Goal: Task Accomplishment & Management: Use online tool/utility

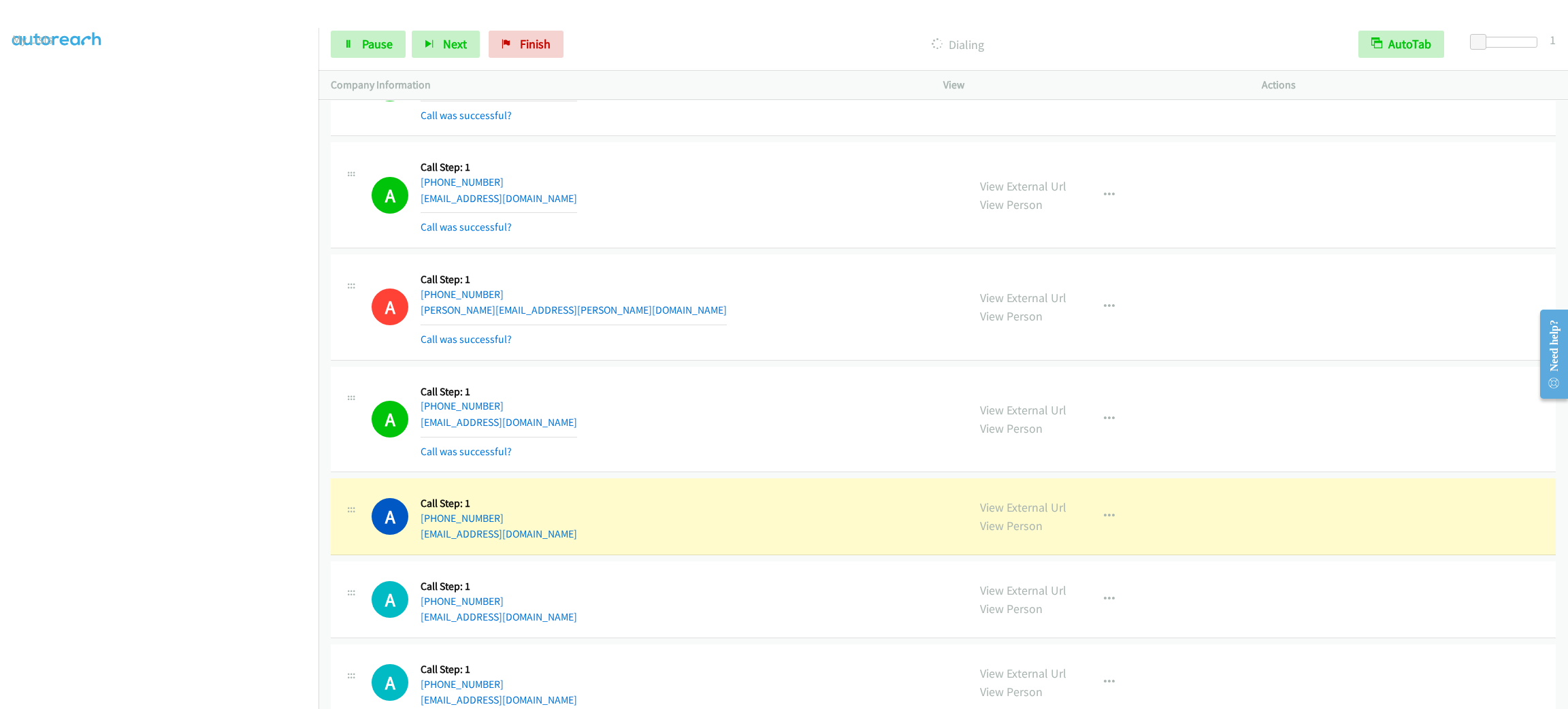
scroll to position [13255, 0]
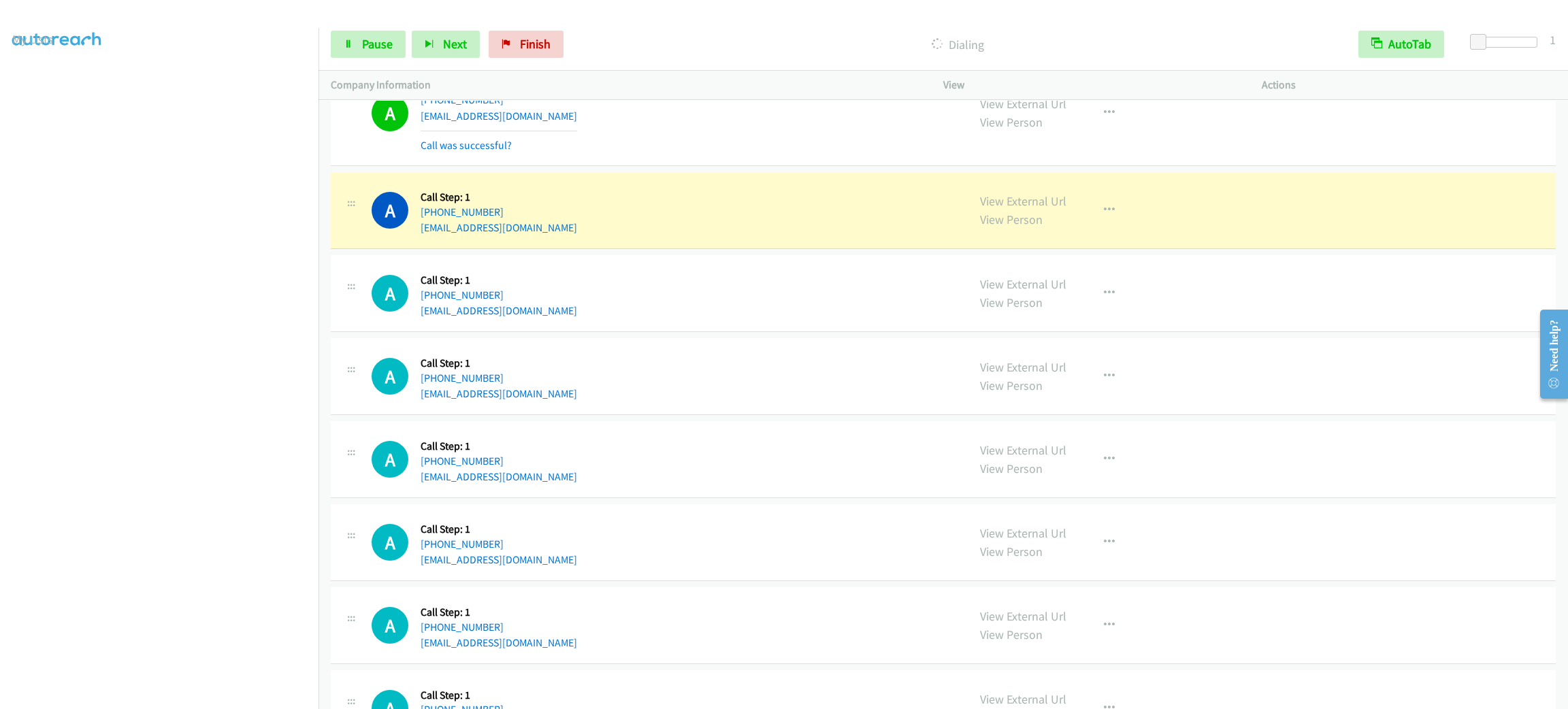
click at [660, 396] on div "A Callback Scheduled Call Step: 1 America/New_York [PHONE_NUMBER] [EMAIL_ADDRES…" at bounding box center [663, 377] width 584 height 52
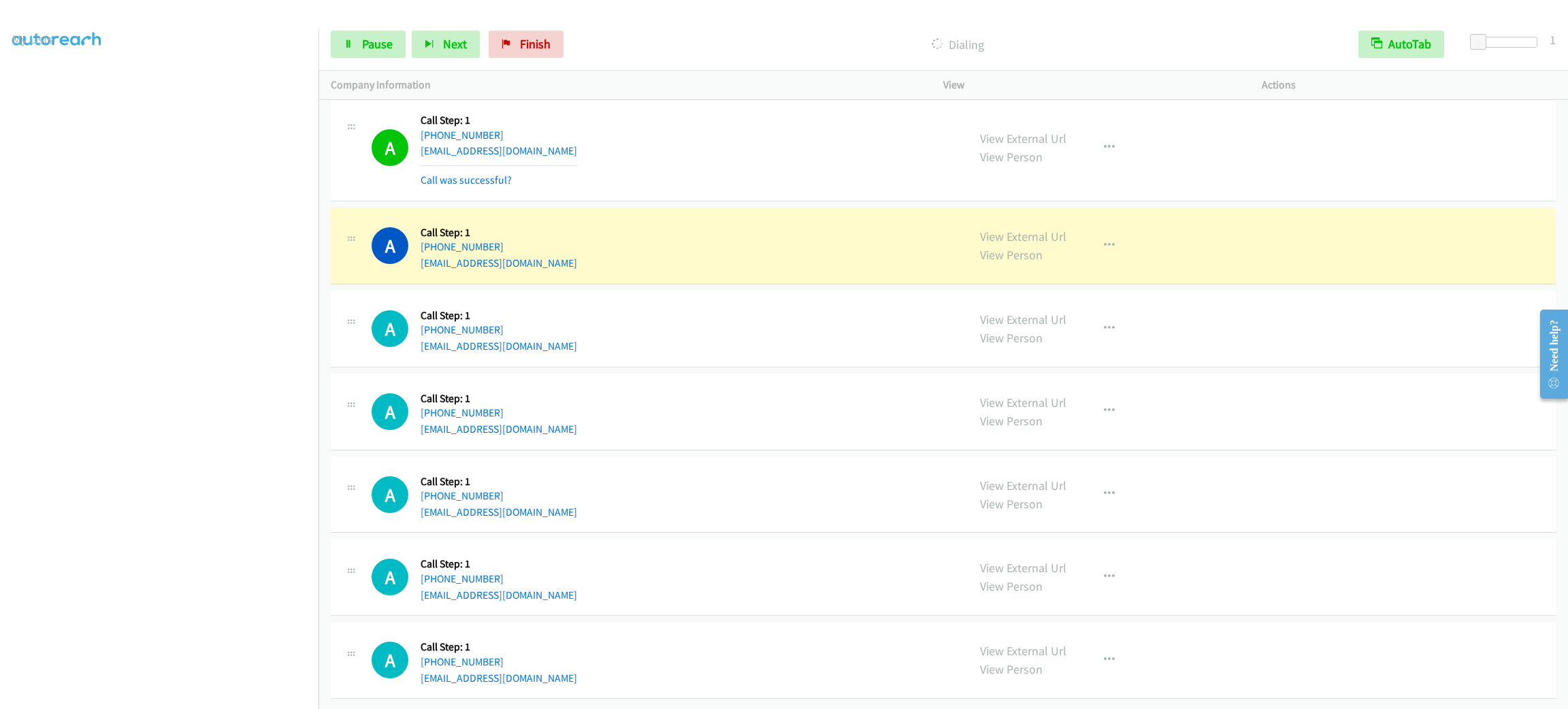
scroll to position [13379, 0]
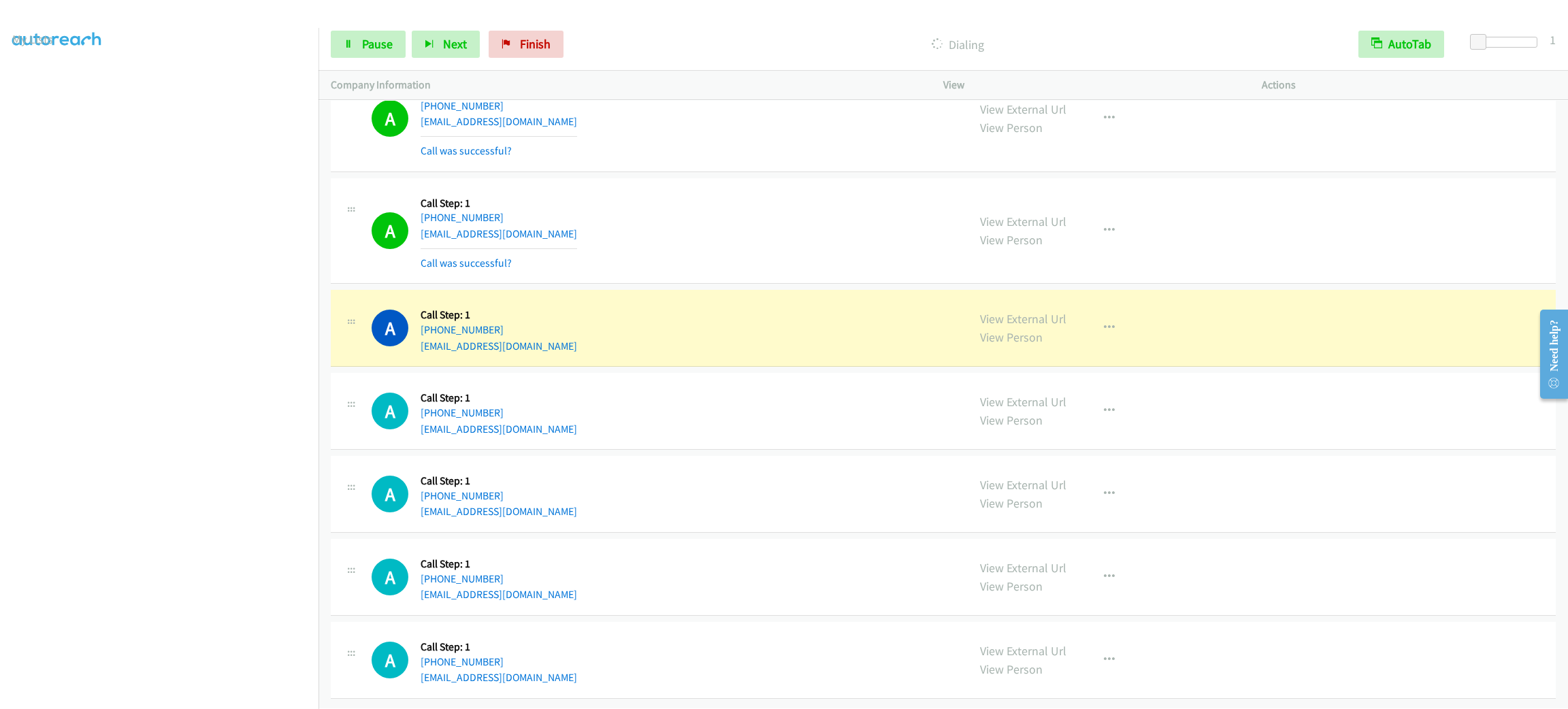
click at [654, 367] on div "A Callback Scheduled Call Step: 1 America/New_York [PHONE_NUMBER] [EMAIL_ADDRES…" at bounding box center [943, 329] width 1225 height 77
click at [603, 334] on div "A Callback Scheduled Call Step: 1 America/New_York [PHONE_NUMBER] [EMAIL_ADDRES…" at bounding box center [663, 328] width 584 height 52
click at [594, 290] on div "A Callback Scheduled Call Step: 1 America/New_York [PHONE_NUMBER] [EMAIL_ADDRES…" at bounding box center [943, 329] width 1225 height 77
click at [608, 249] on div "A Callback Scheduled Call Step: 1 America/New_York [PHONE_NUMBER] [EMAIL_ADDRES…" at bounding box center [663, 231] width 584 height 81
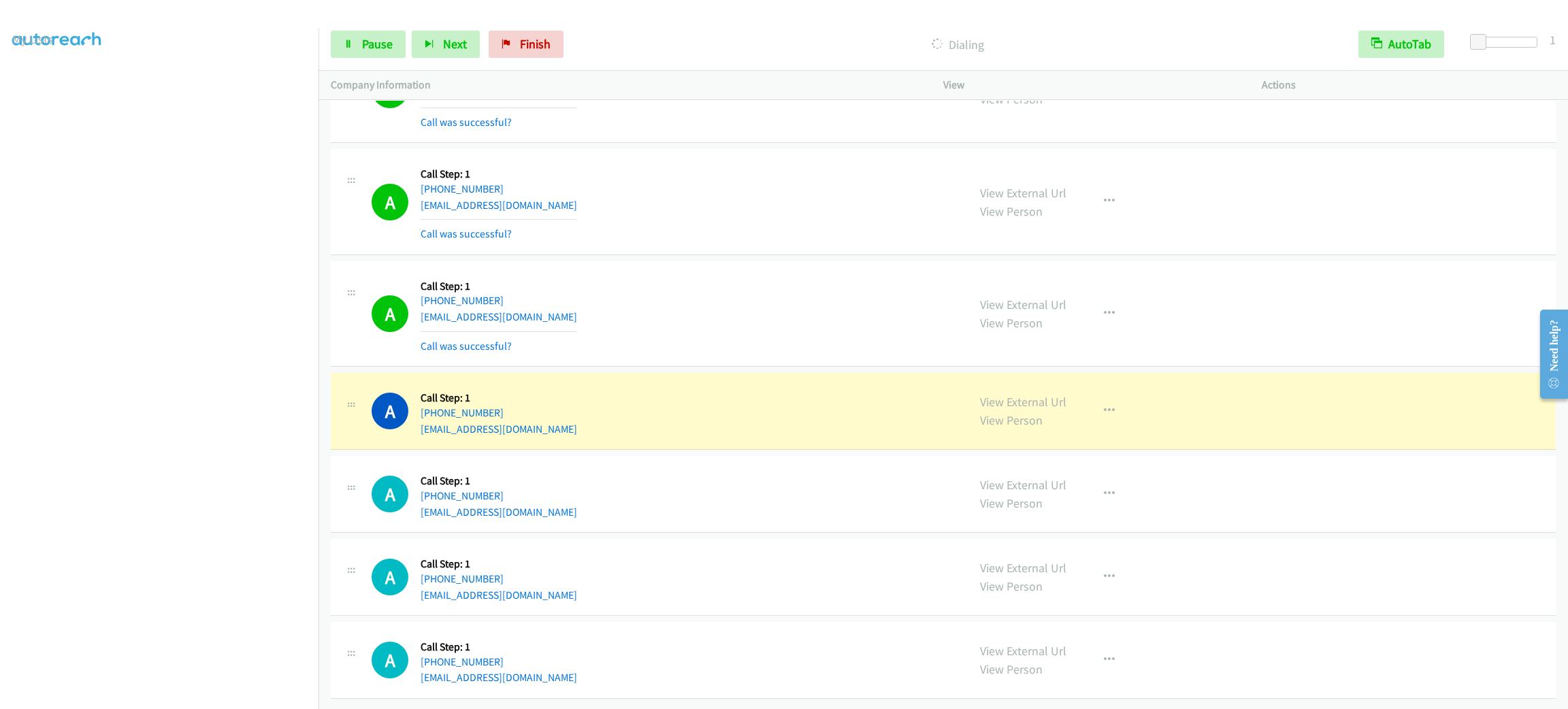
scroll to position [14335, 0]
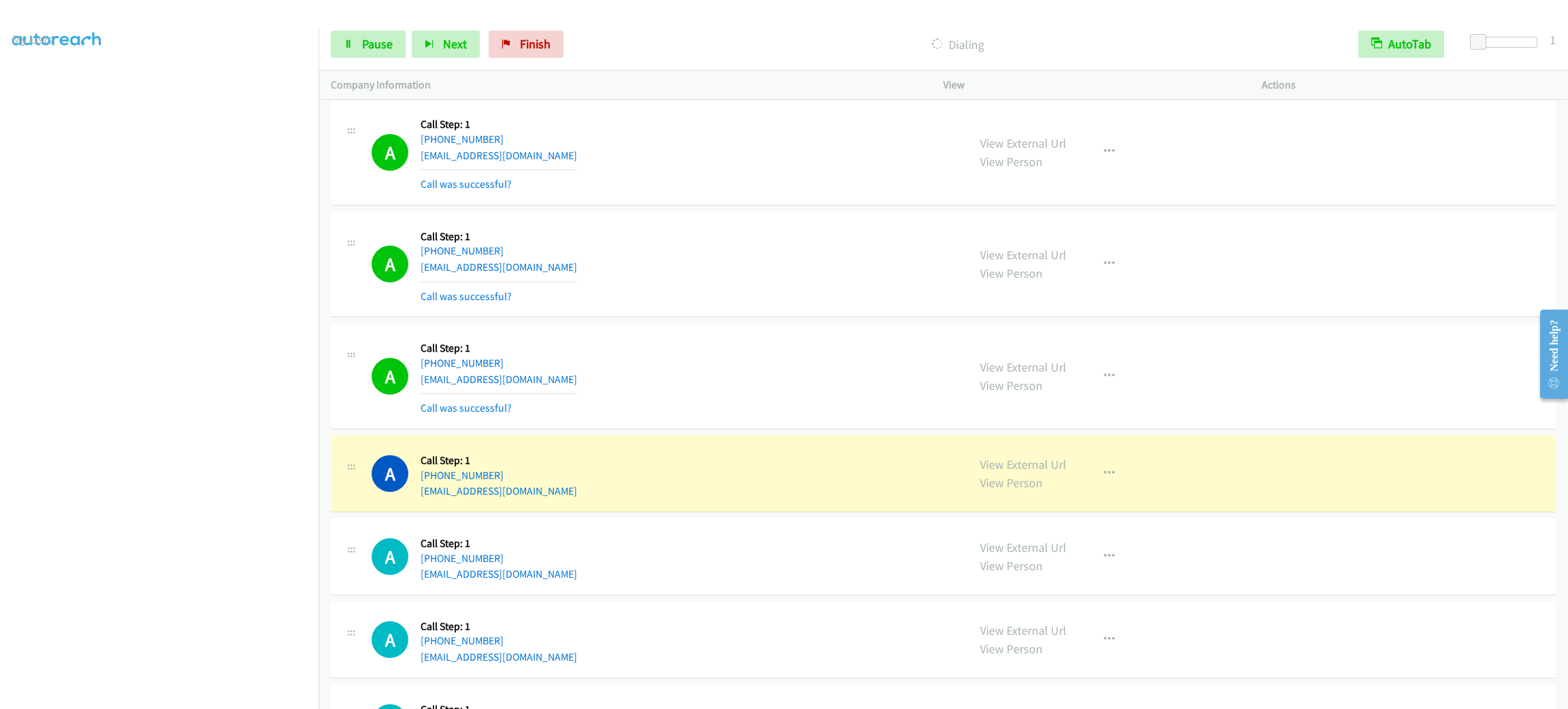
click at [889, 378] on div "A Callback Scheduled Call Step: 1 America/New_York [PHONE_NUMBER] [EMAIL_ADDRES…" at bounding box center [663, 376] width 584 height 81
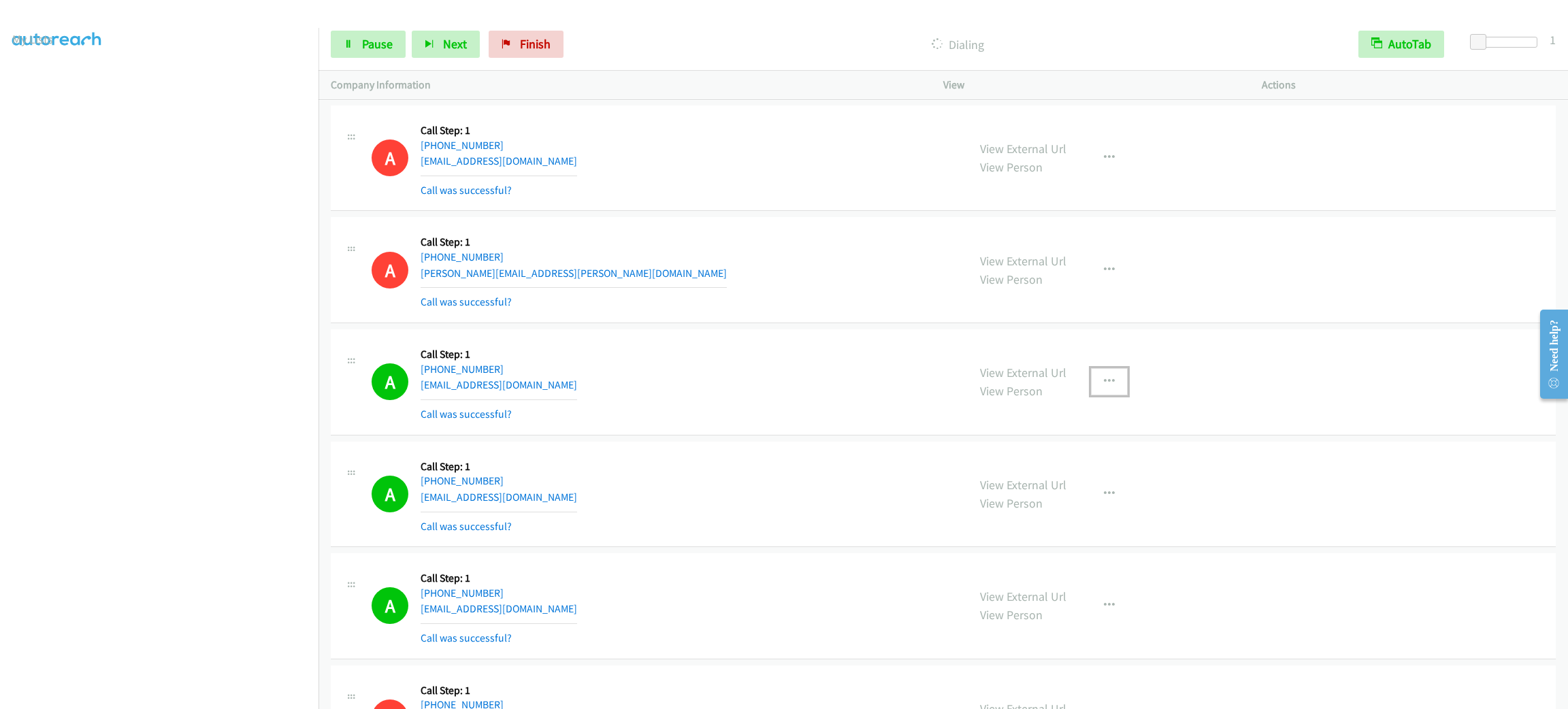
click at [1098, 395] on button "button" at bounding box center [1109, 382] width 37 height 27
drag, startPoint x: 1088, startPoint y: 528, endPoint x: 883, endPoint y: 426, distance: 229.0
click at [1088, 512] on link "Add to do not call list" at bounding box center [1036, 498] width 181 height 27
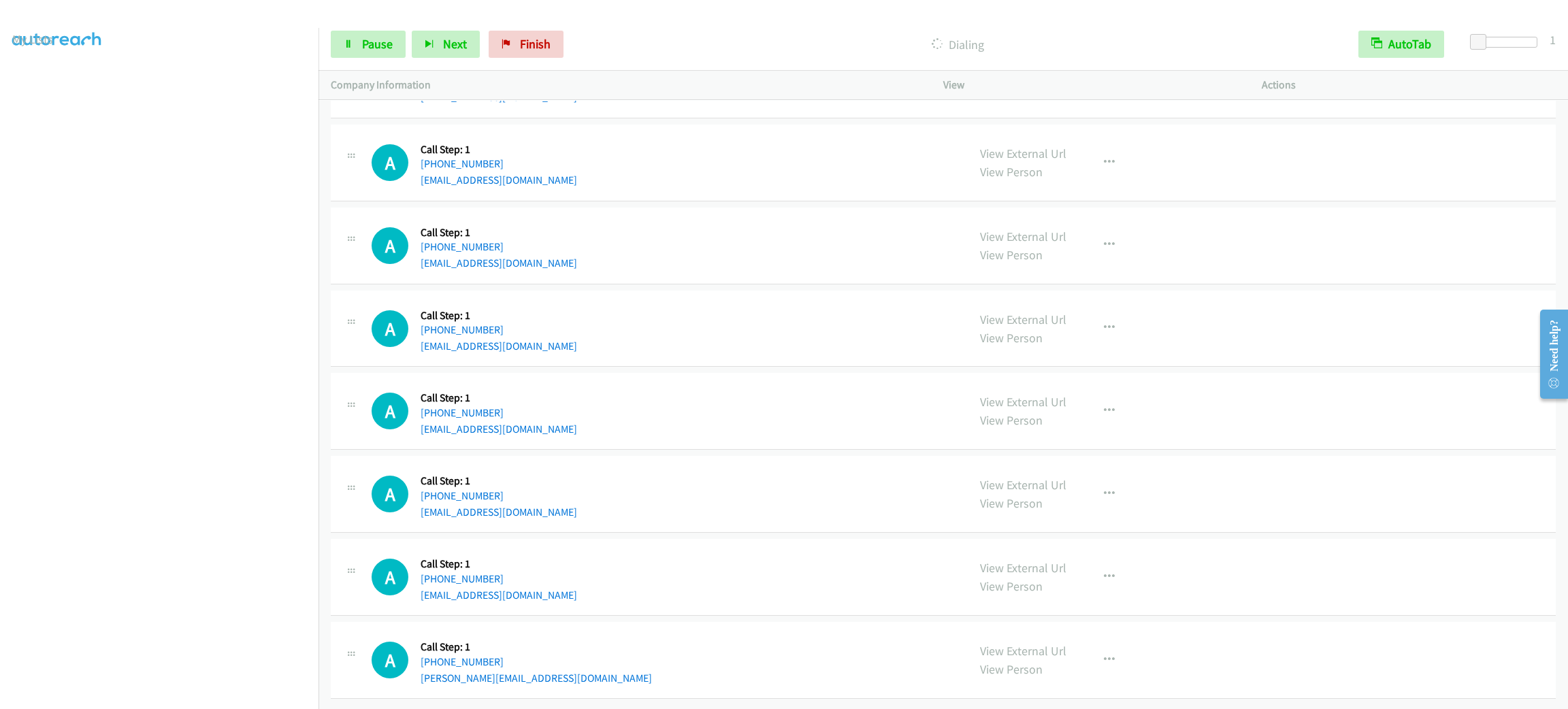
scroll to position [14723, 0]
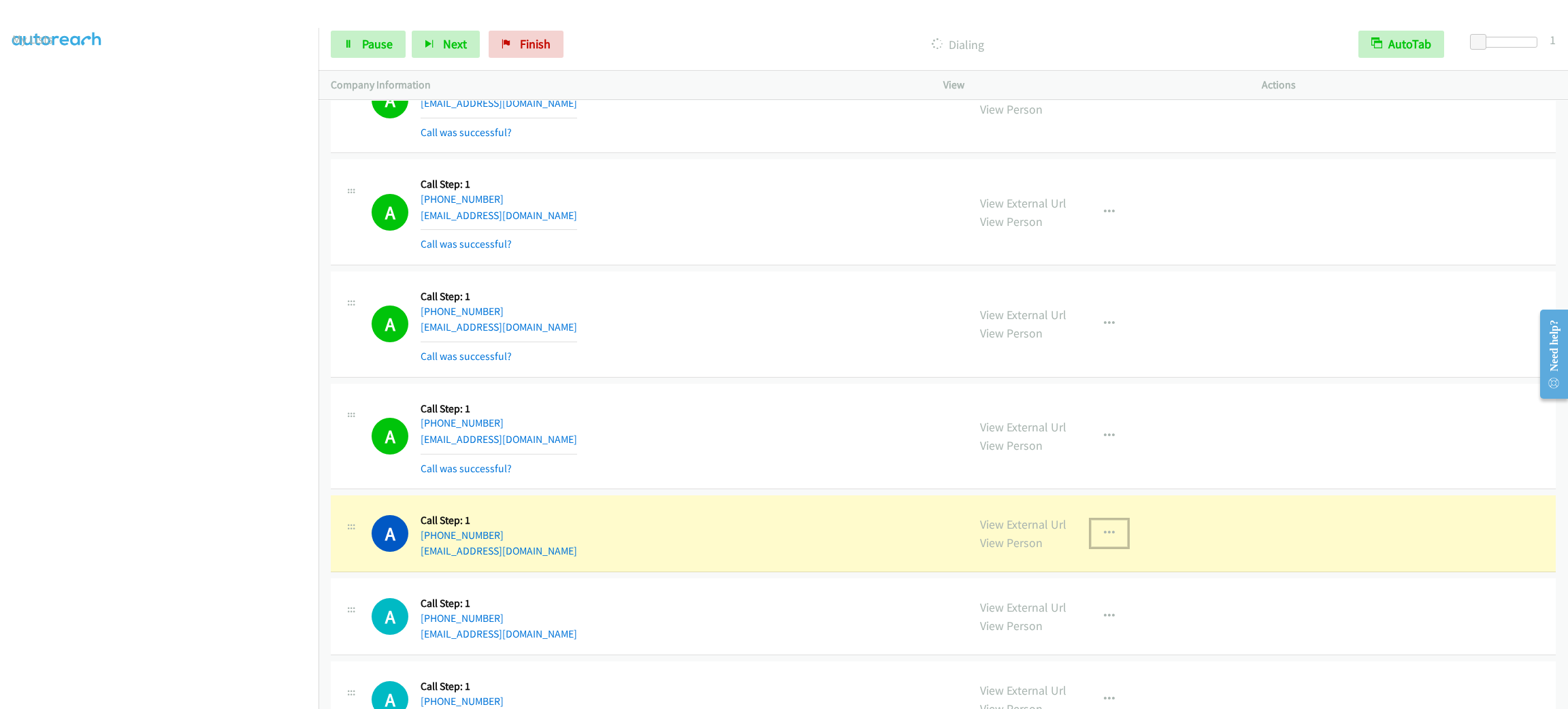
click at [1098, 547] on button "button" at bounding box center [1109, 533] width 37 height 27
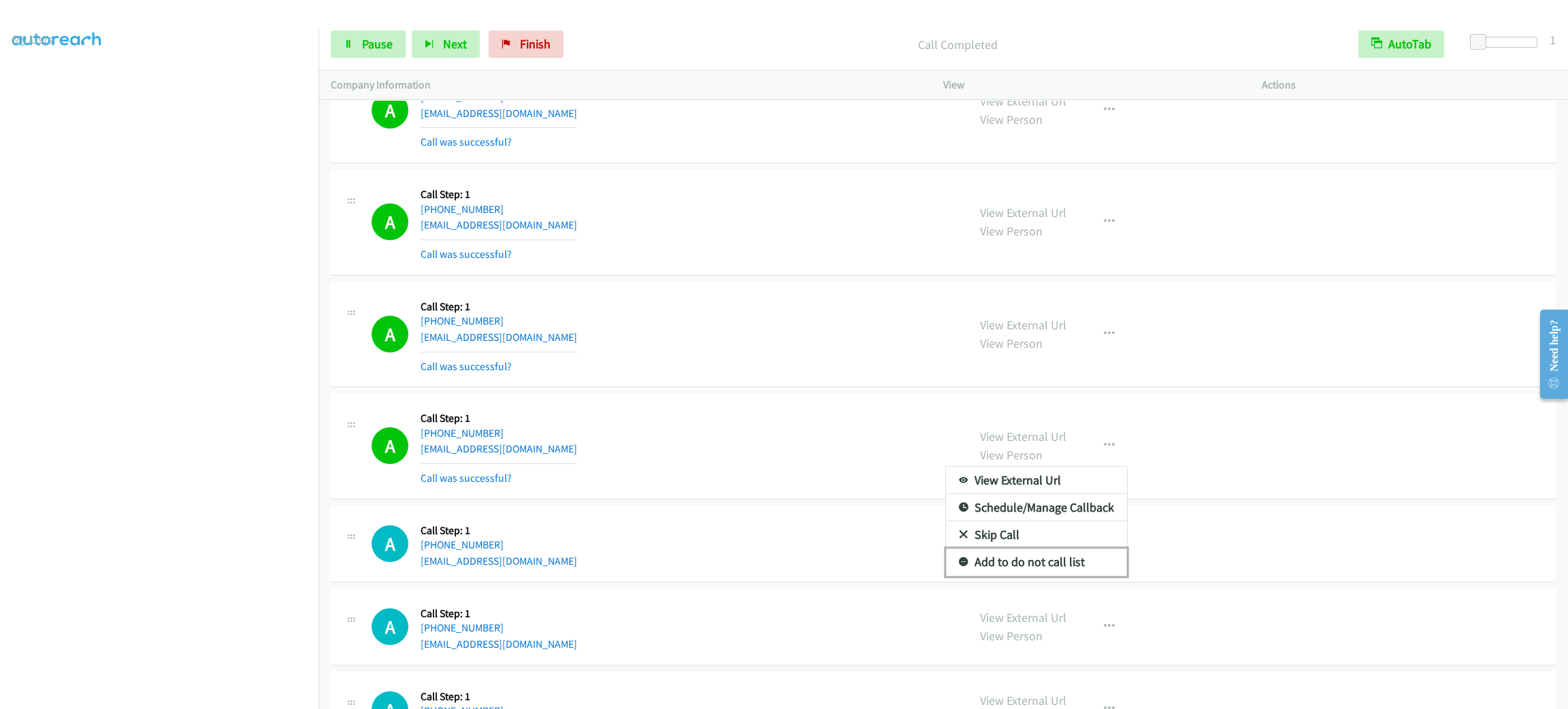
click at [1056, 576] on link "Add to do not call list" at bounding box center [1036, 562] width 181 height 27
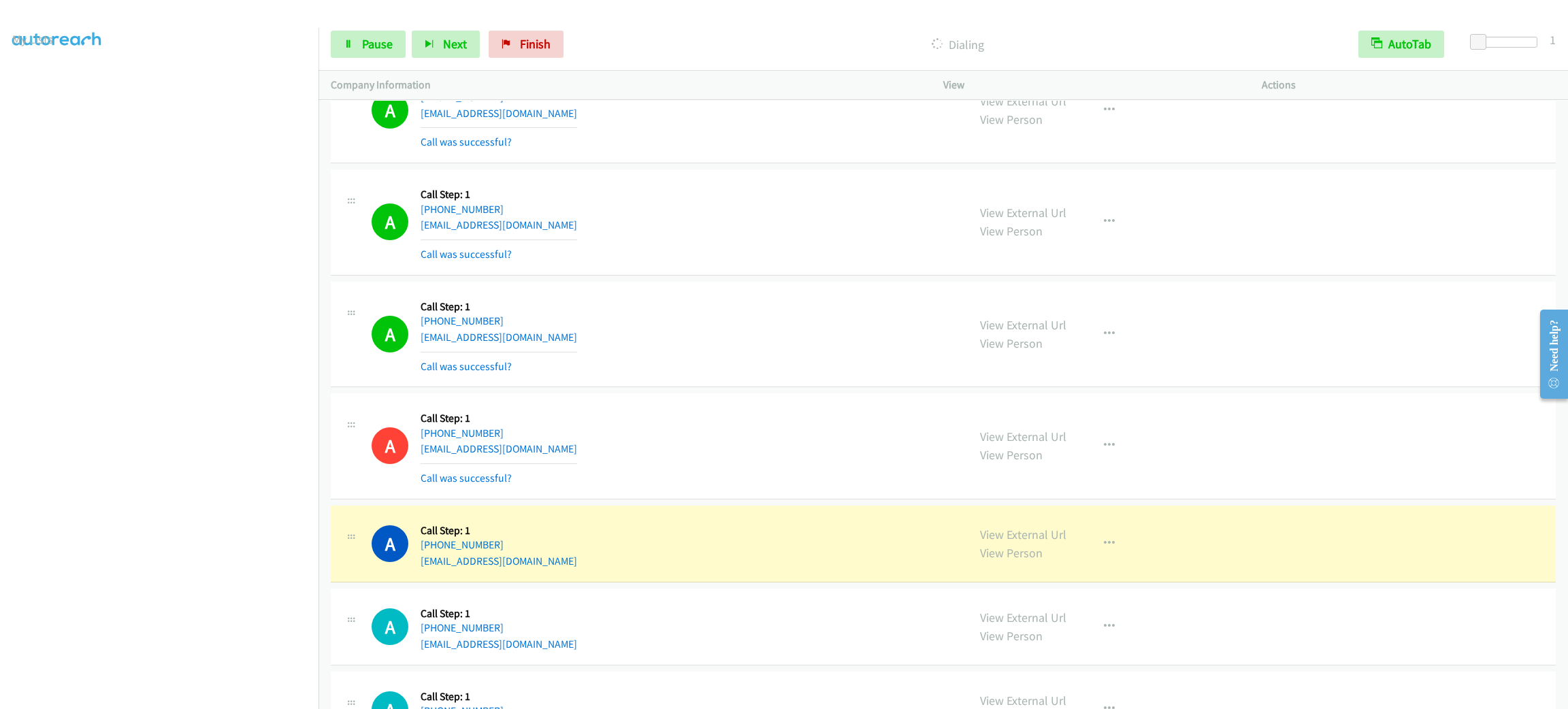
click at [684, 210] on div "A Callback Scheduled Call Step: 1 [GEOGRAPHIC_DATA]/[GEOGRAPHIC_DATA] [PHONE_NU…" at bounding box center [943, 222] width 1225 height 106
click at [656, 355] on div "A Callback Scheduled Call Step: 1 [GEOGRAPHIC_DATA]/[GEOGRAPHIC_DATA] [PHONE_NU…" at bounding box center [663, 335] width 584 height 81
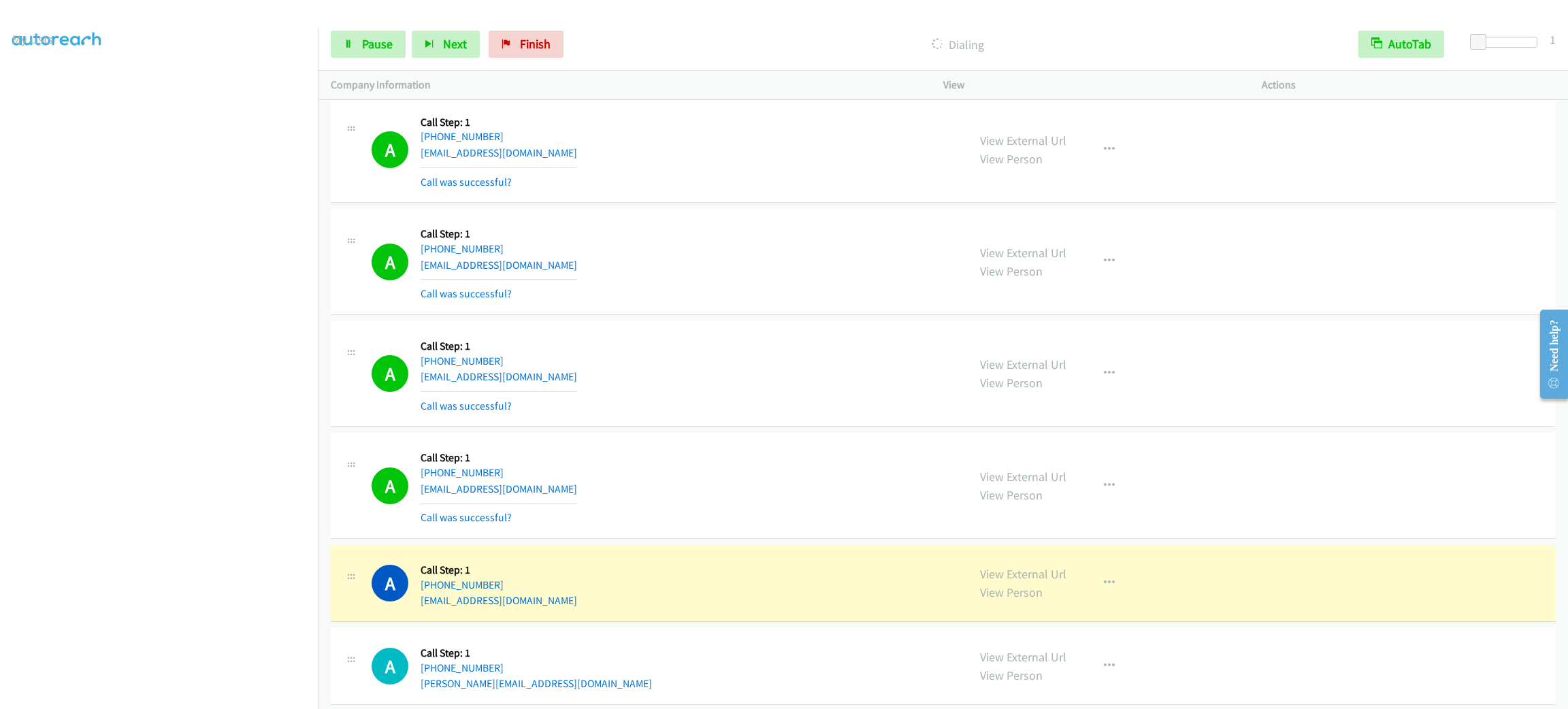
scroll to position [15642, 0]
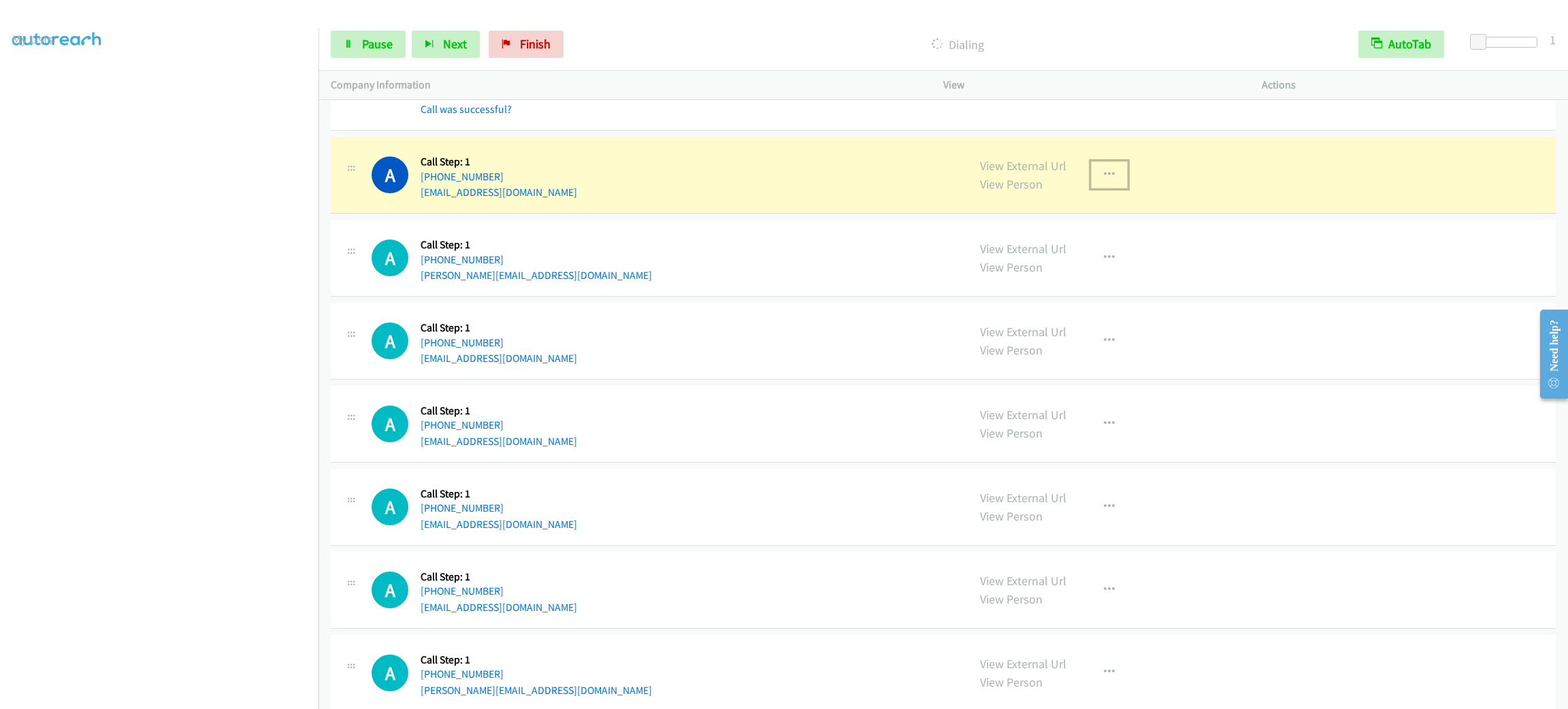
click at [1104, 180] on icon "button" at bounding box center [1109, 174] width 11 height 11
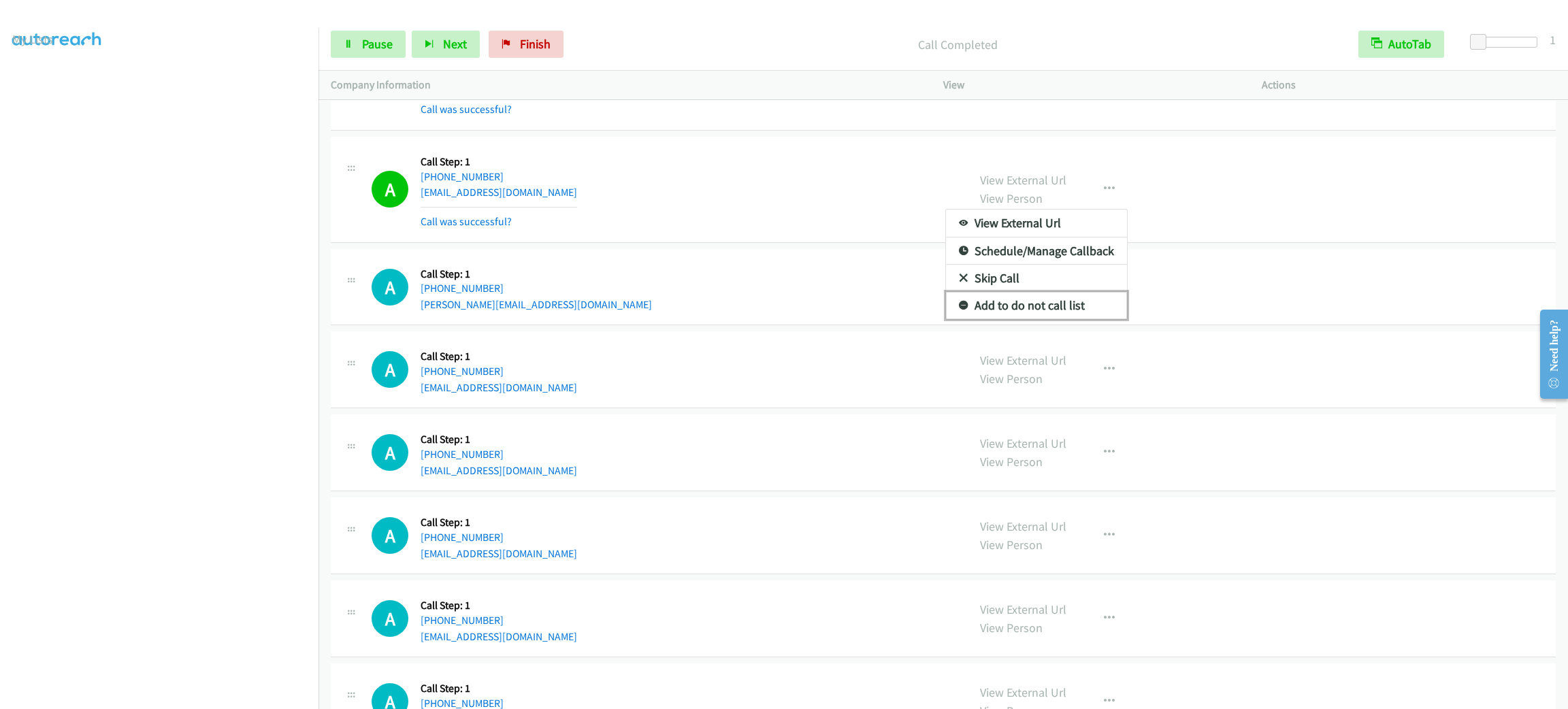
click at [967, 319] on link "Add to do not call list" at bounding box center [1036, 305] width 181 height 27
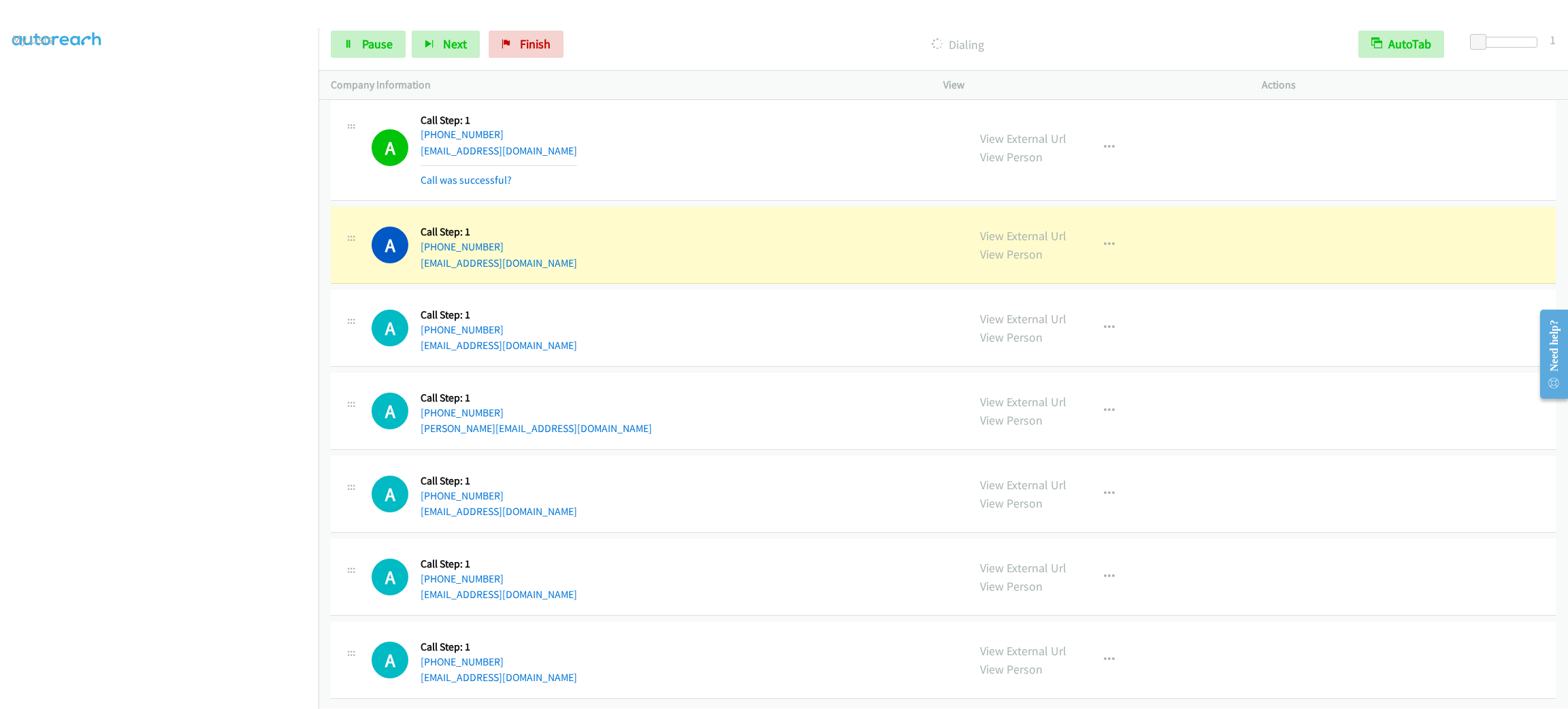
scroll to position [16074, 0]
click at [1116, 231] on button "button" at bounding box center [1109, 244] width 37 height 27
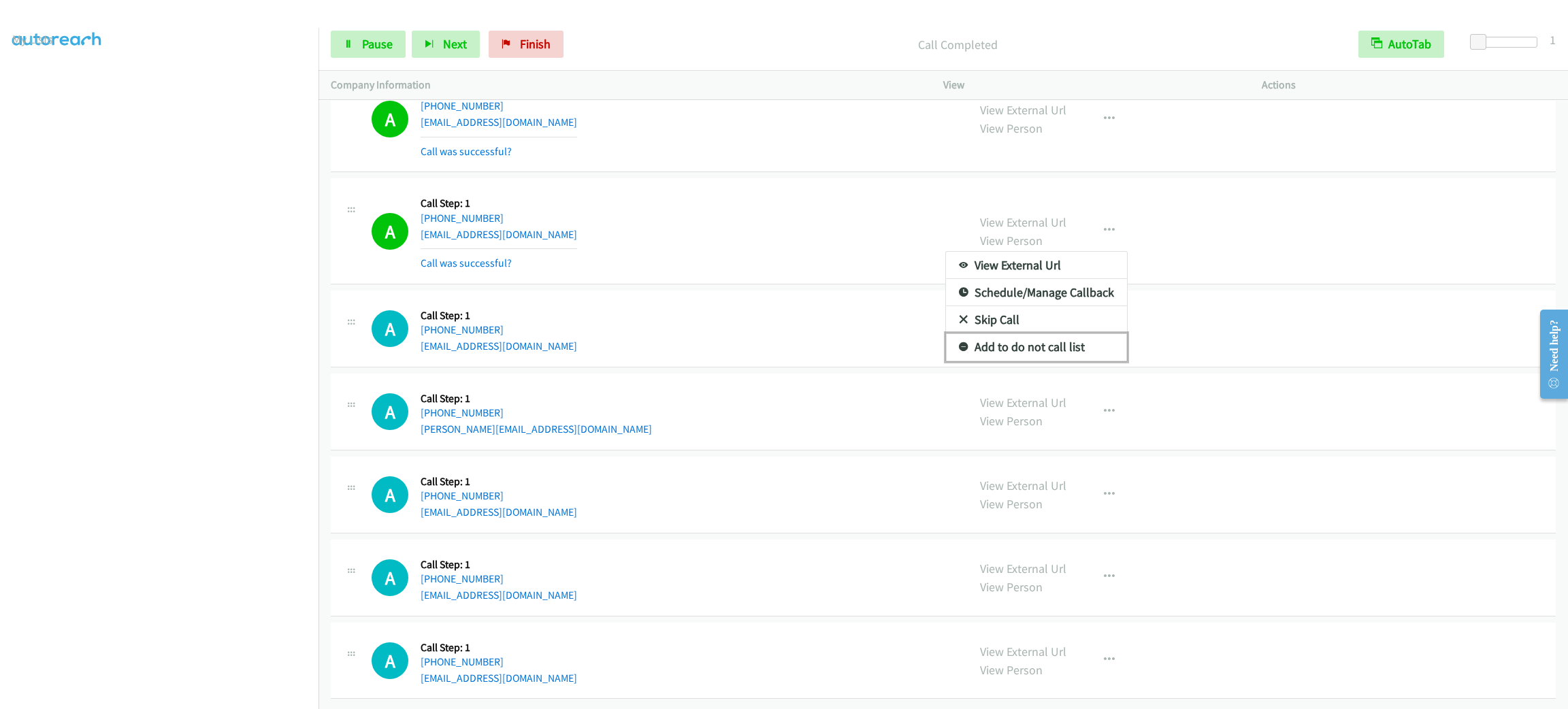
click at [991, 355] on link "Add to do not call list" at bounding box center [1036, 347] width 181 height 27
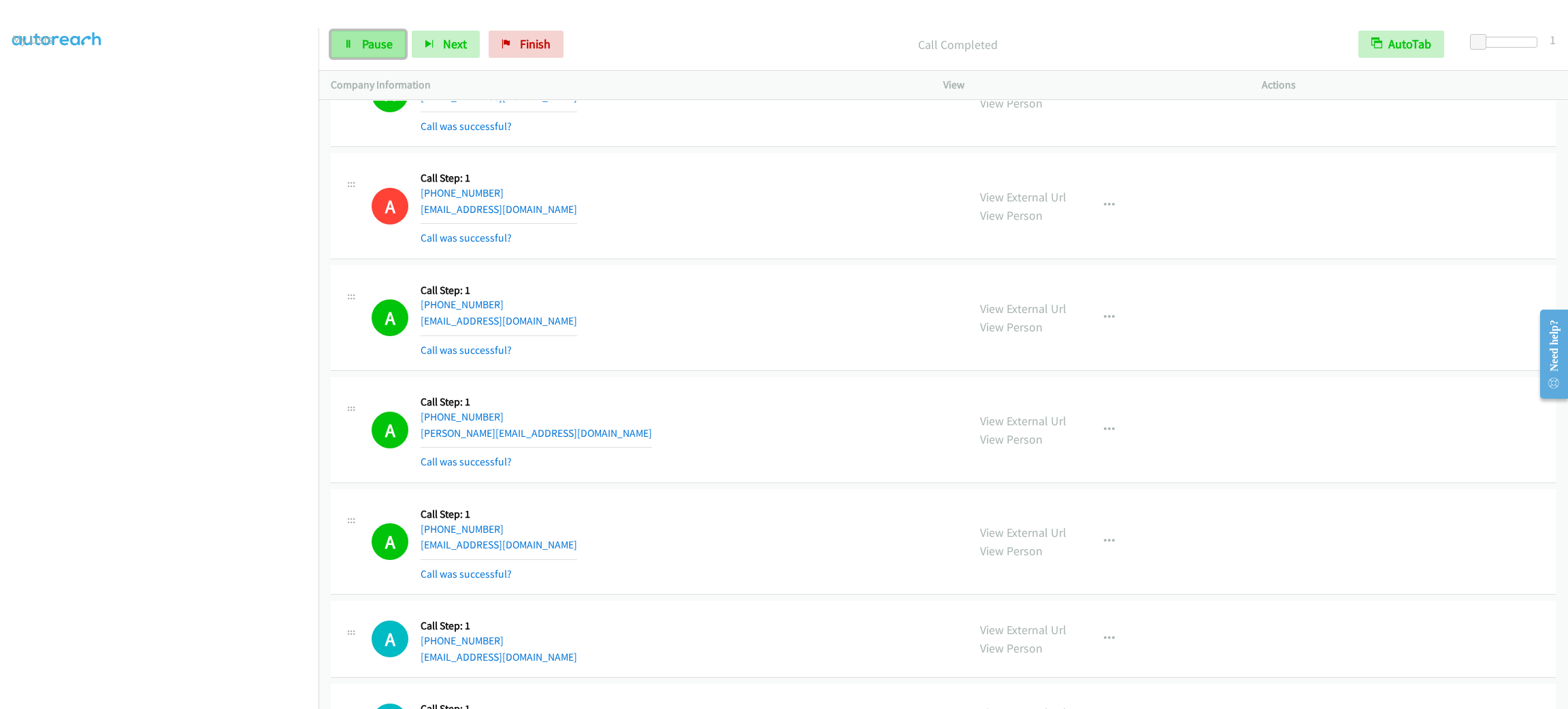
click at [389, 37] on span "Pause" at bounding box center [377, 44] width 30 height 16
click at [389, 37] on span "Start Calls" at bounding box center [388, 44] width 53 height 16
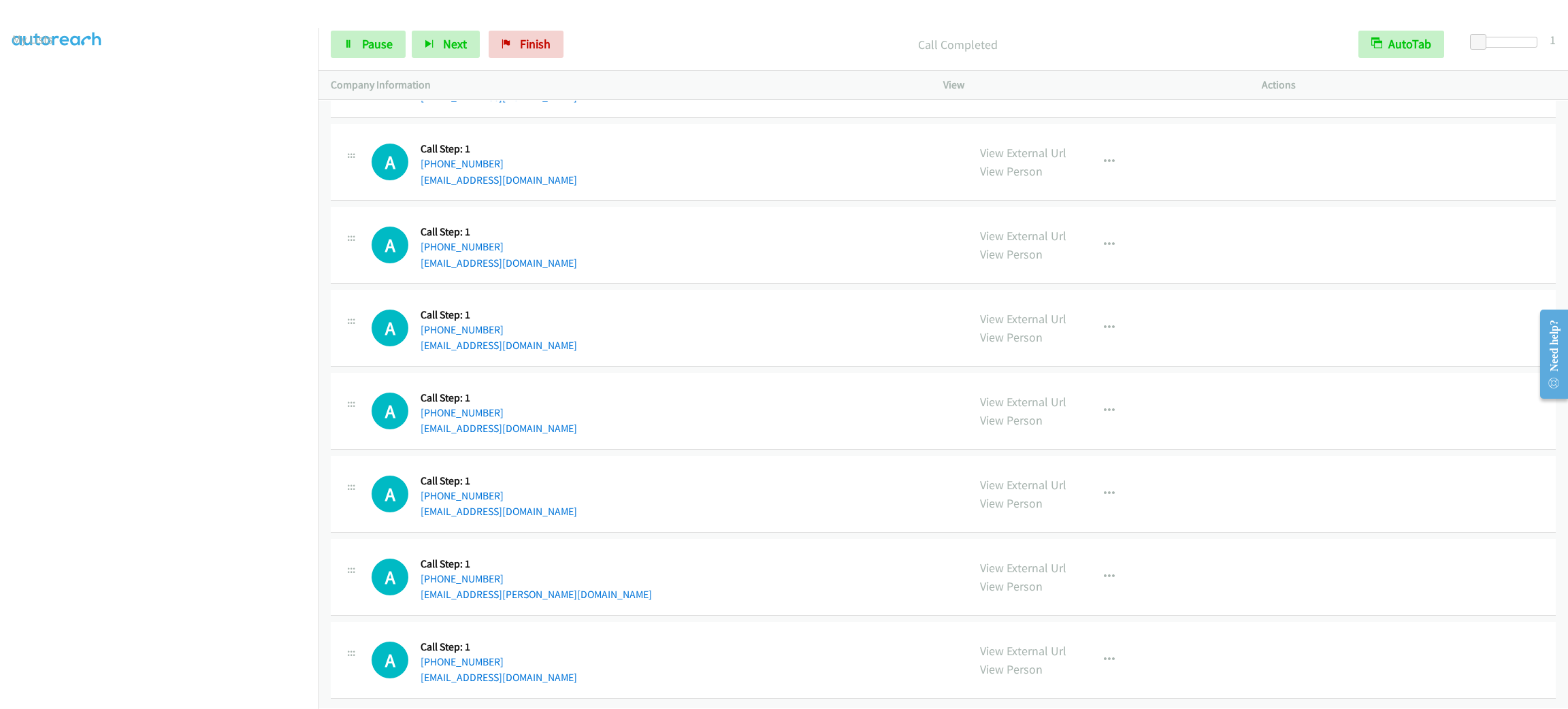
scroll to position [17401, 0]
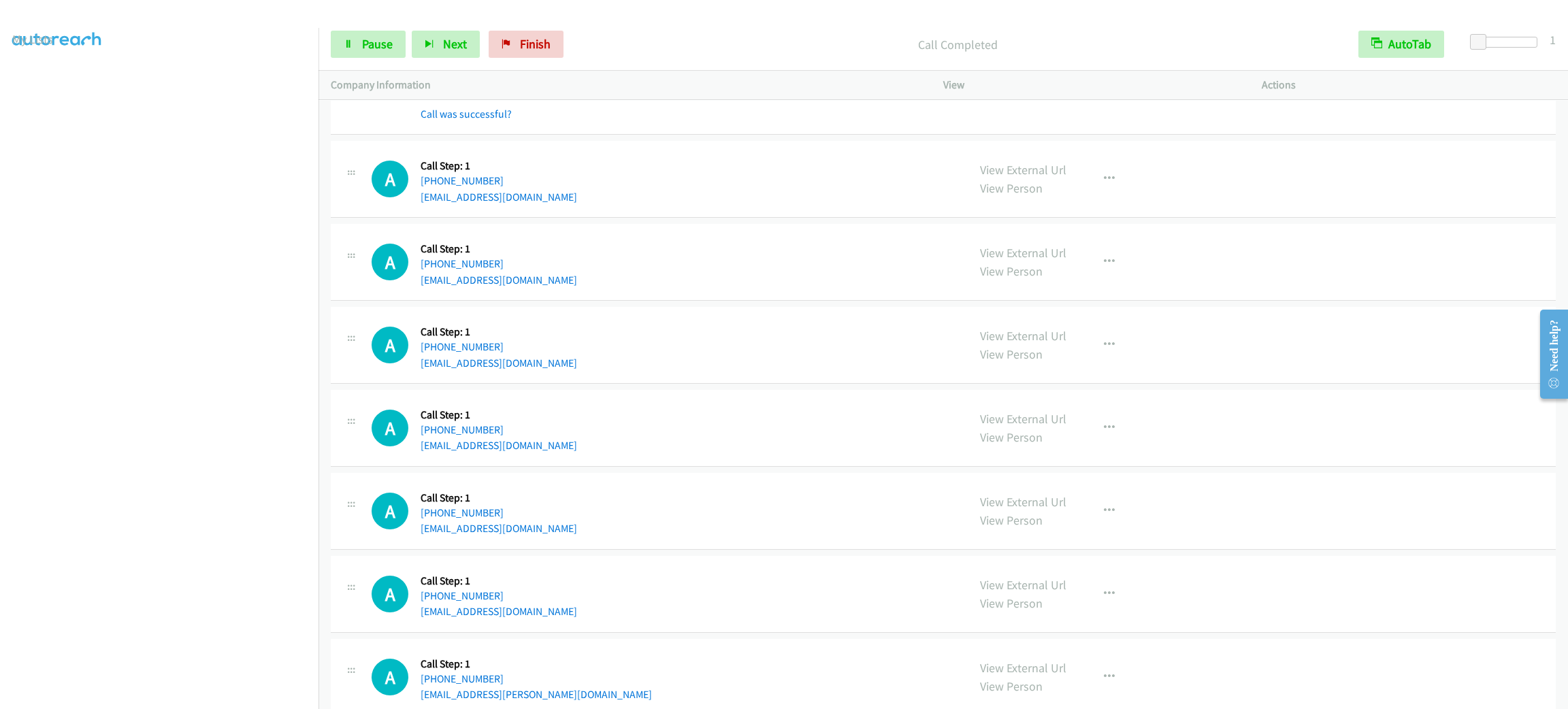
click at [1104, 87] on icon "button" at bounding box center [1109, 81] width 11 height 11
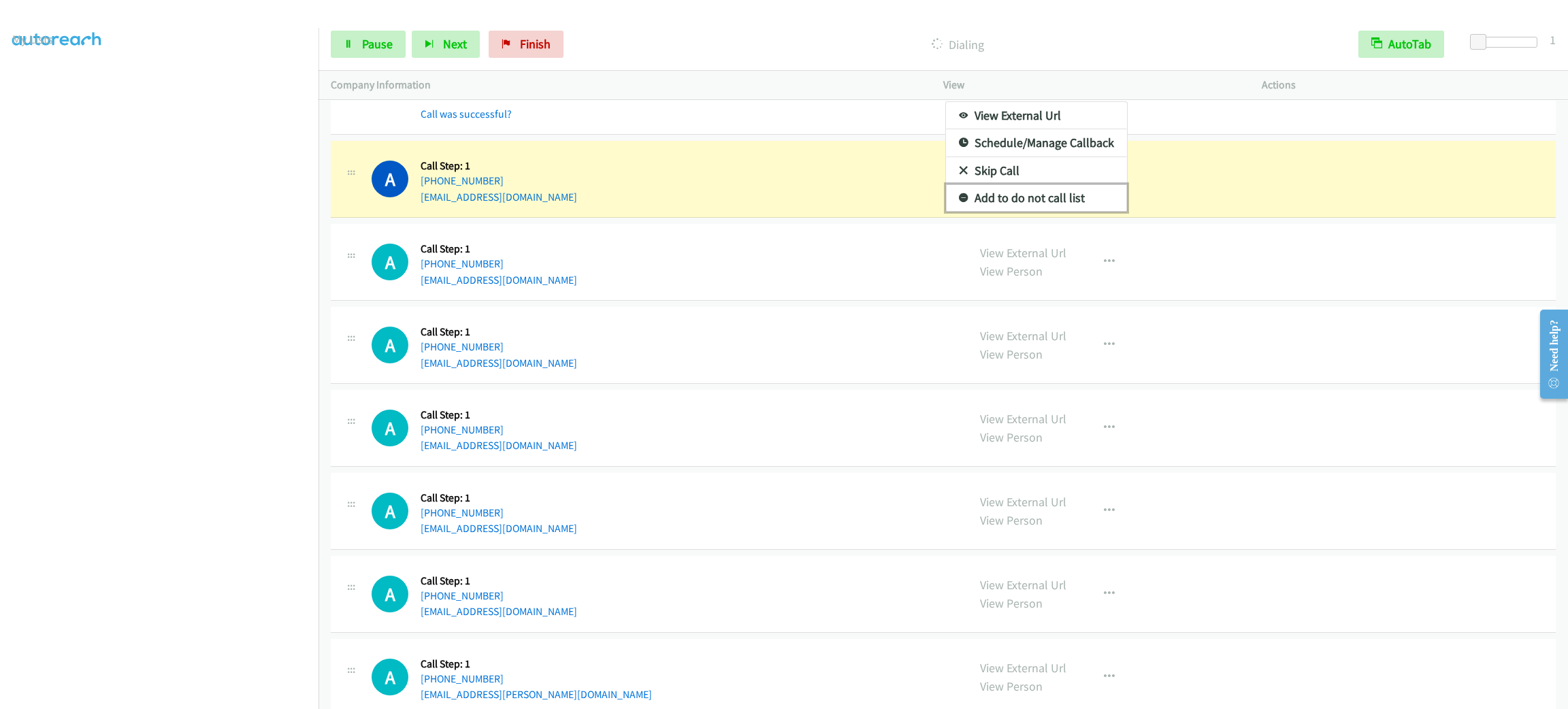
click at [1067, 212] on link "Add to do not call list" at bounding box center [1036, 198] width 181 height 27
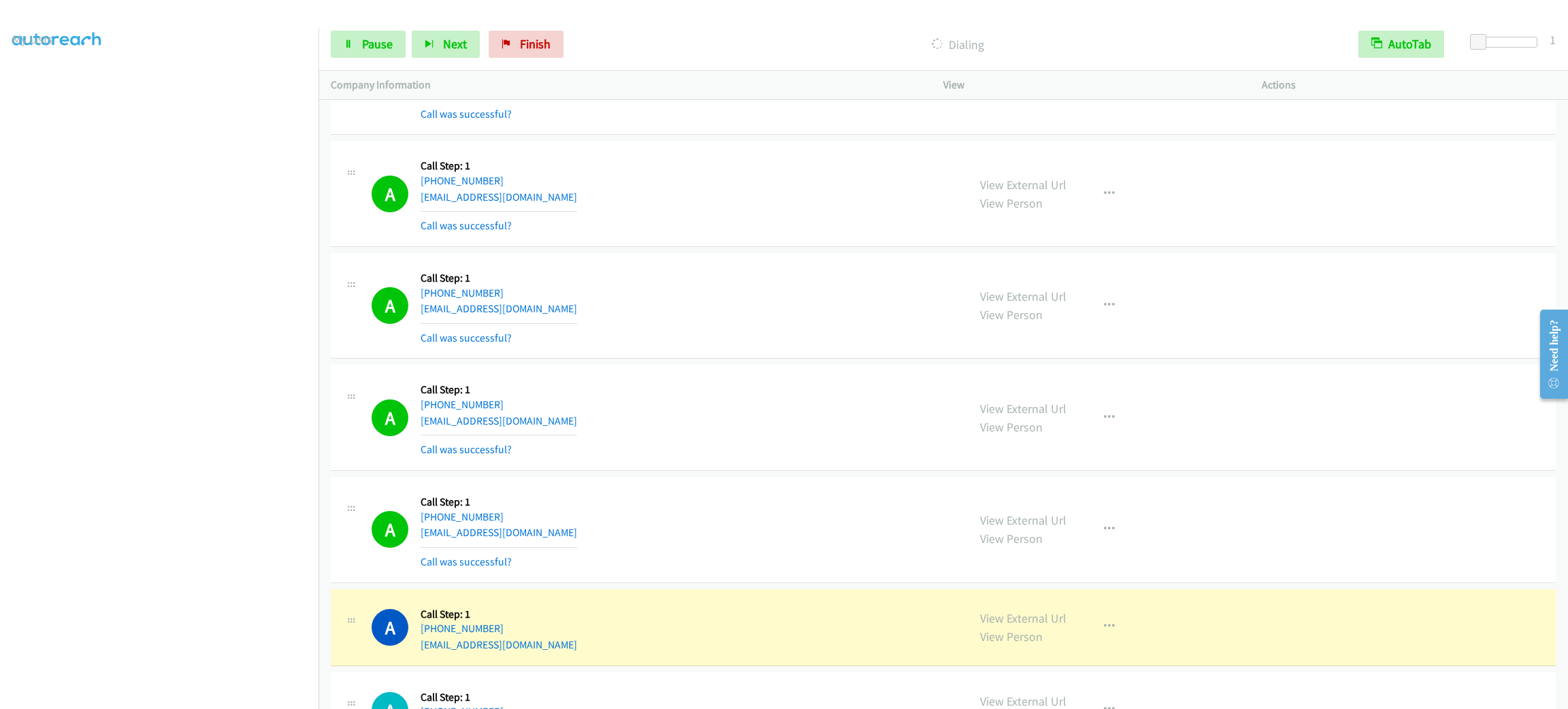
click at [776, 346] on div "A Callback Scheduled Call Step: 1 America/Los_Angeles [PHONE_NUMBER] [EMAIL_ADD…" at bounding box center [663, 306] width 584 height 81
click at [1076, 451] on div "View External Url View Person View External Url Email Schedule/Manage Callback …" at bounding box center [1133, 418] width 331 height 81
click at [1091, 431] on button "button" at bounding box center [1109, 417] width 37 height 27
click at [1088, 548] on link "Add to do not call list" at bounding box center [1036, 534] width 181 height 27
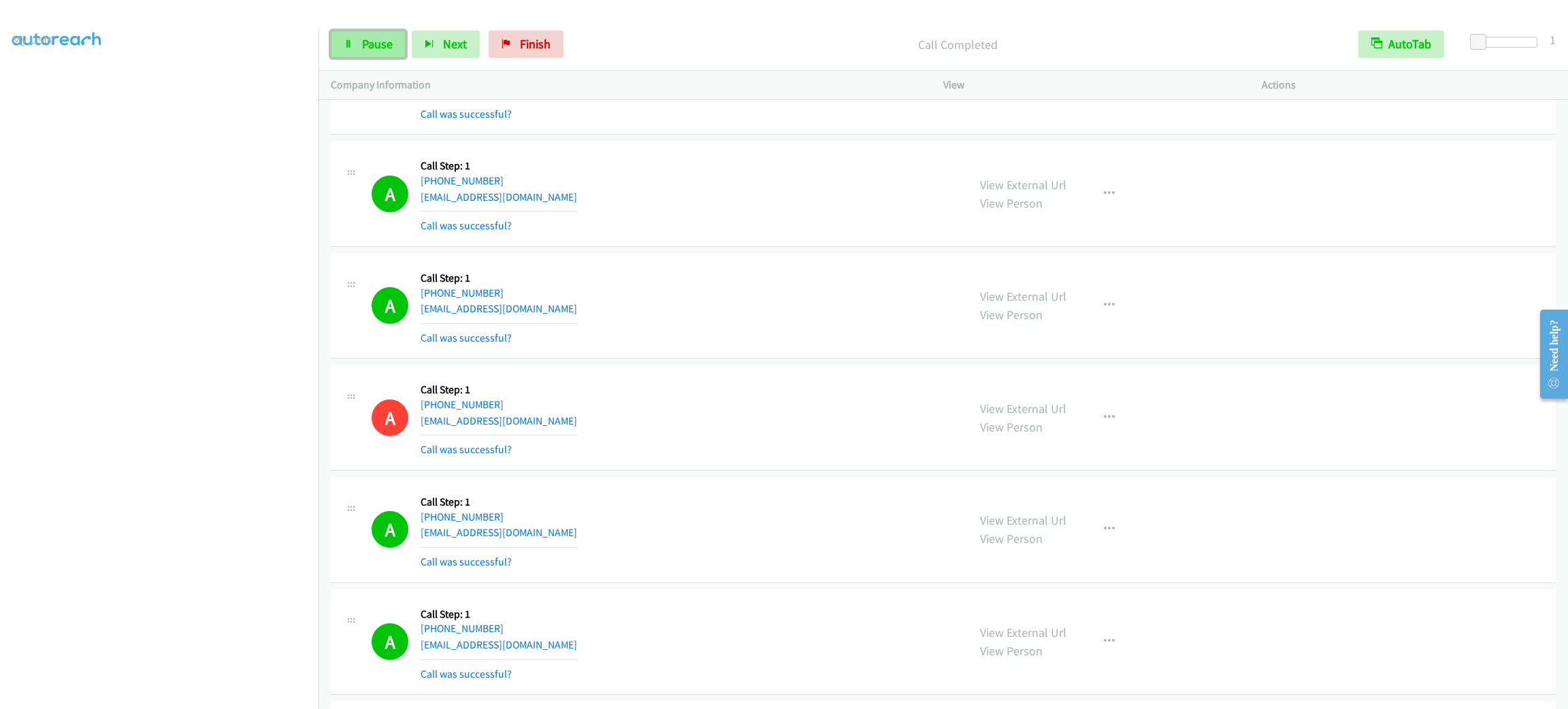
click at [394, 41] on link "Pause" at bounding box center [368, 44] width 75 height 27
click at [397, 39] on span "Start Calls" at bounding box center [388, 44] width 53 height 16
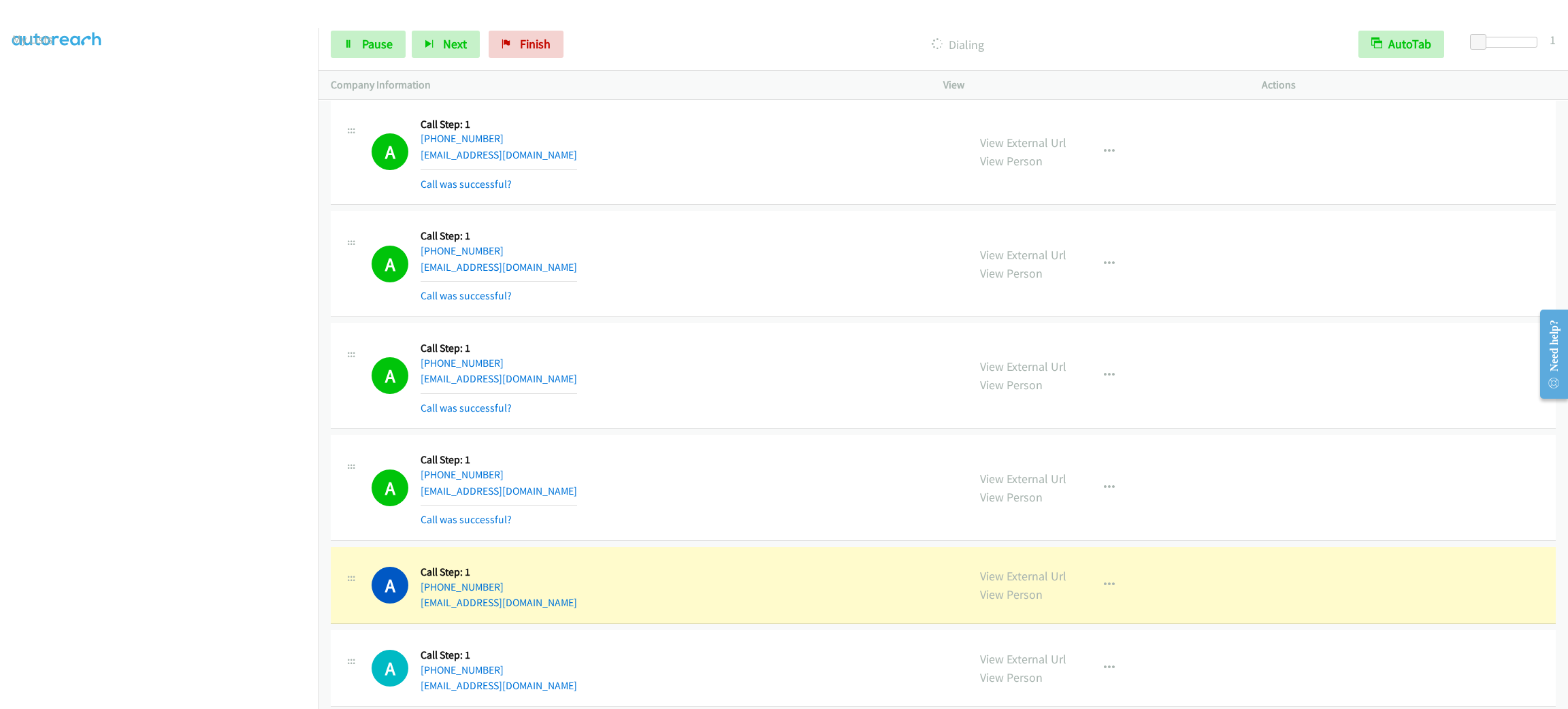
scroll to position [18572, 0]
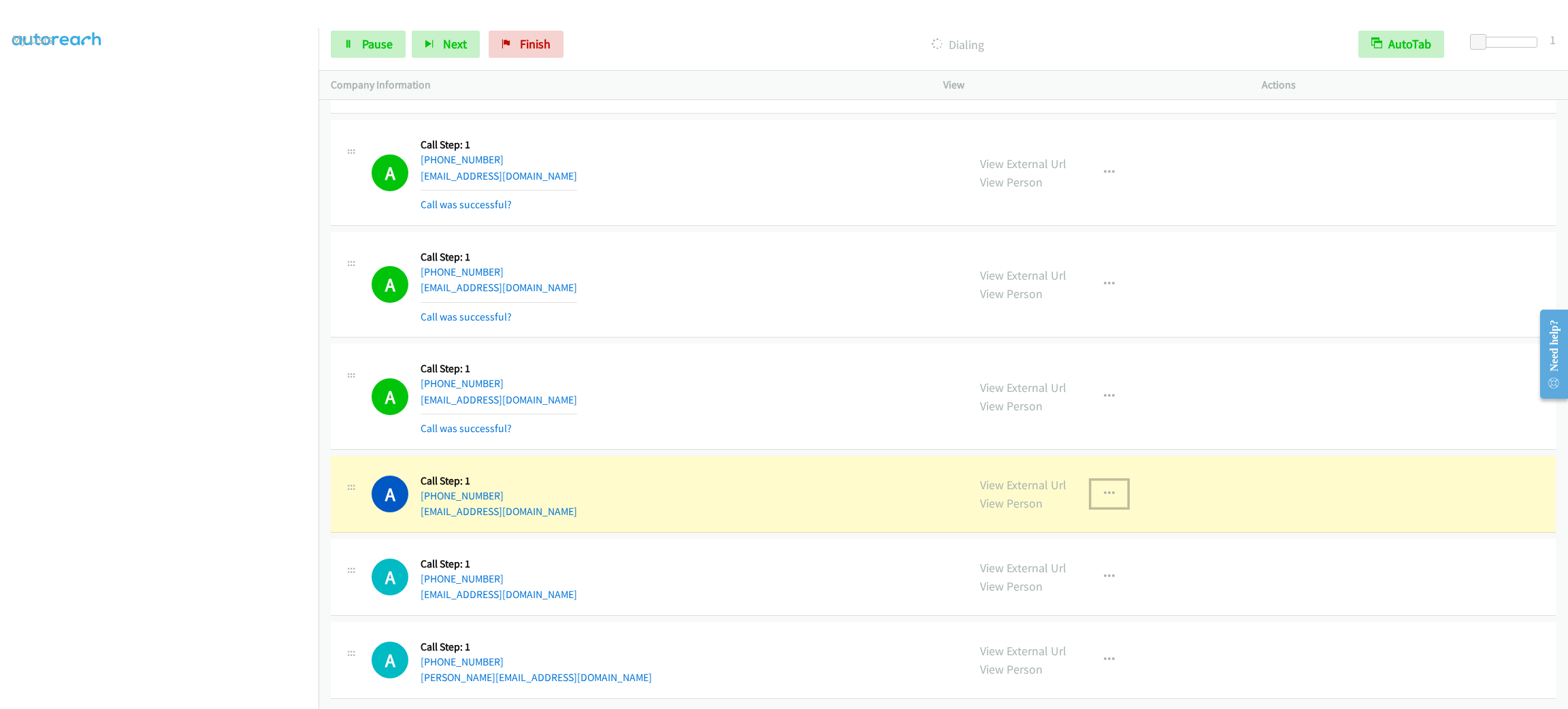
click at [1114, 481] on button "button" at bounding box center [1109, 494] width 37 height 27
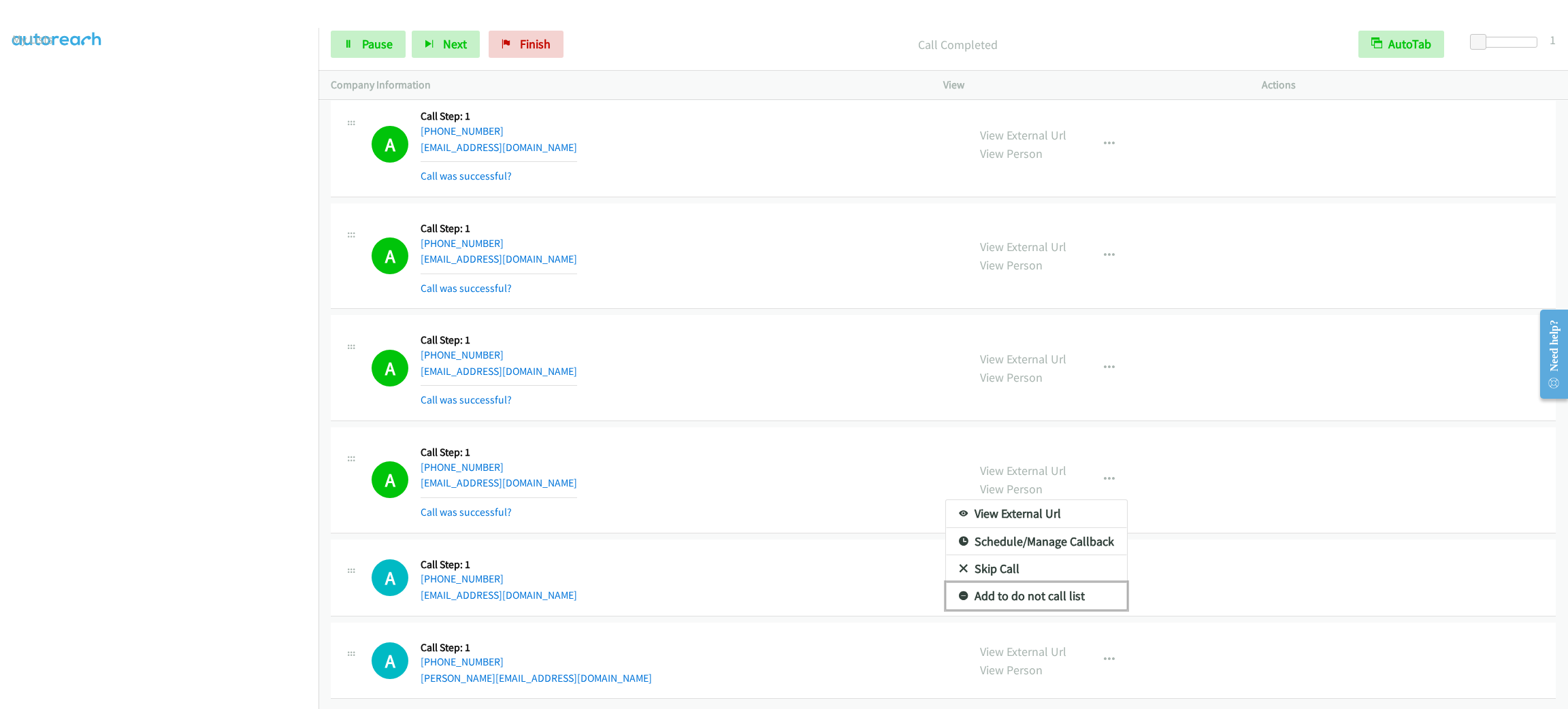
drag, startPoint x: 1060, startPoint y: 616, endPoint x: 1027, endPoint y: 595, distance: 39.1
click at [1058, 610] on link "Add to do not call list" at bounding box center [1036, 596] width 181 height 27
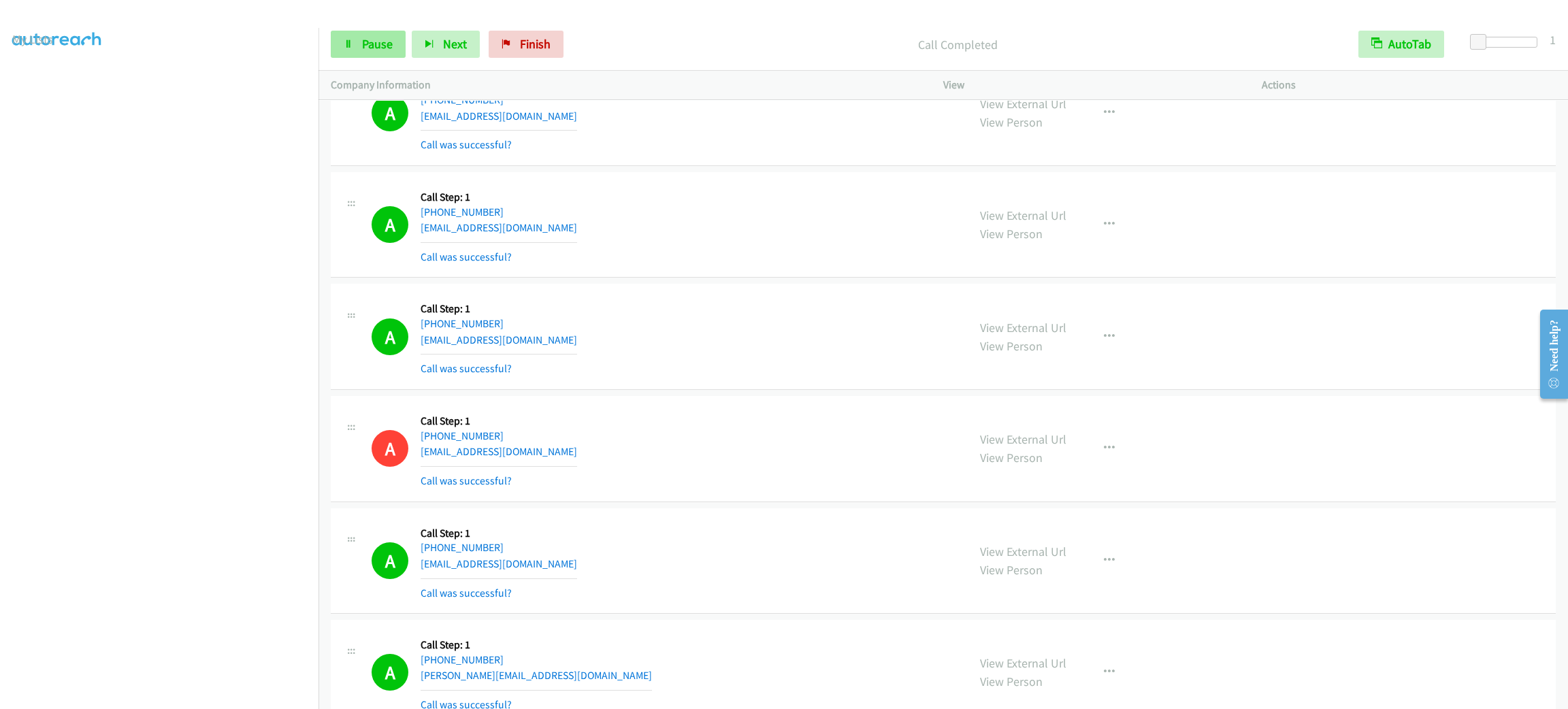
click at [378, 58] on div "Start Calls Pause Next Finish Call Completed AutoTab AutoTab 1" at bounding box center [943, 44] width 1250 height 52
click at [378, 44] on span "Pause" at bounding box center [377, 44] width 30 height 16
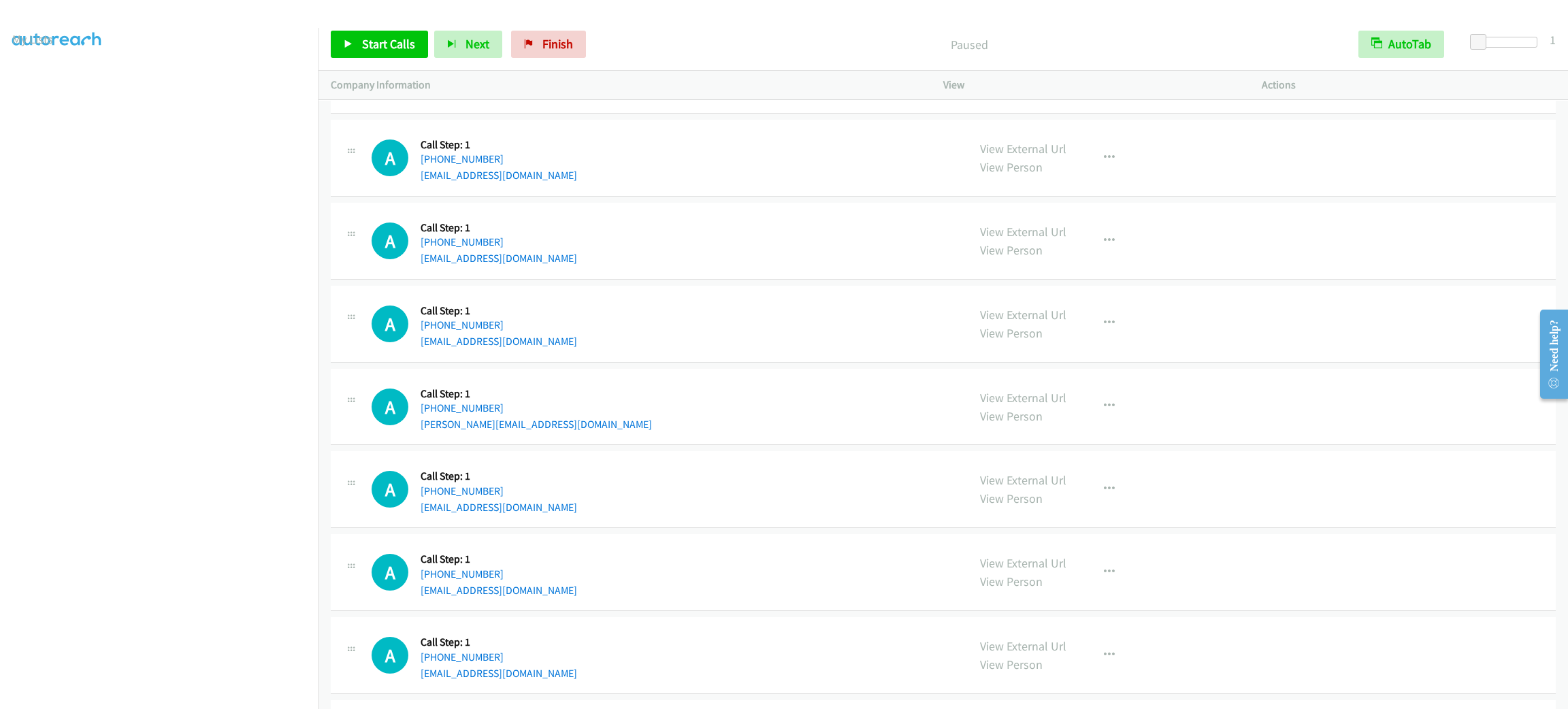
click at [385, 28] on div "Start Calls Pause Next Finish Paused AutoTab AutoTab 1" at bounding box center [943, 44] width 1250 height 52
click at [381, 42] on span "Start Calls" at bounding box center [388, 44] width 53 height 16
click at [765, 114] on div "A Callback Scheduled Call Step: 1 [GEOGRAPHIC_DATA]/[GEOGRAPHIC_DATA] [PHONE_NU…" at bounding box center [943, 61] width 1225 height 106
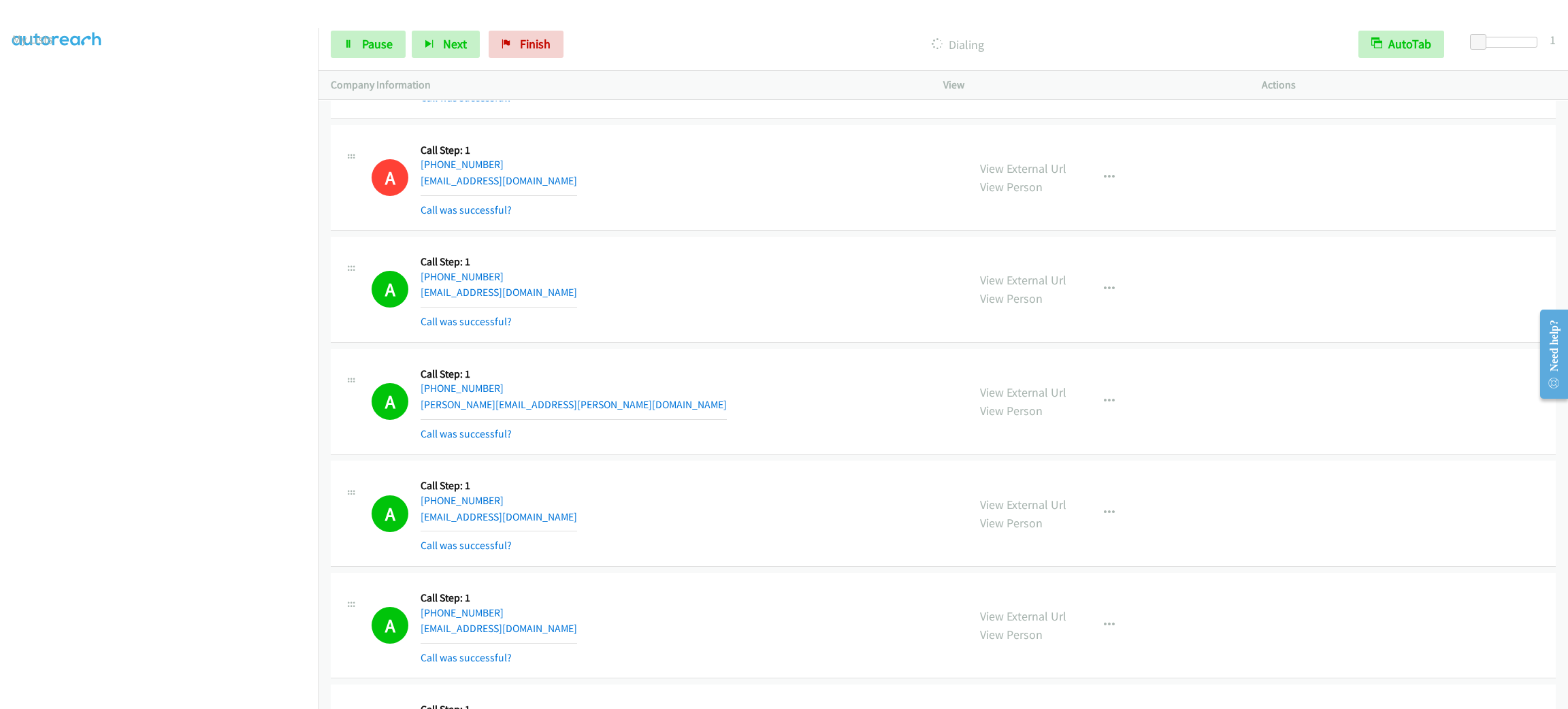
click at [1120, 403] on div "View External Url View Person View External Url Email Schedule/Manage Callback …" at bounding box center [1133, 402] width 331 height 81
click at [1112, 404] on button "button" at bounding box center [1109, 401] width 37 height 27
click at [1083, 526] on link "Add to do not call list" at bounding box center [1036, 518] width 181 height 27
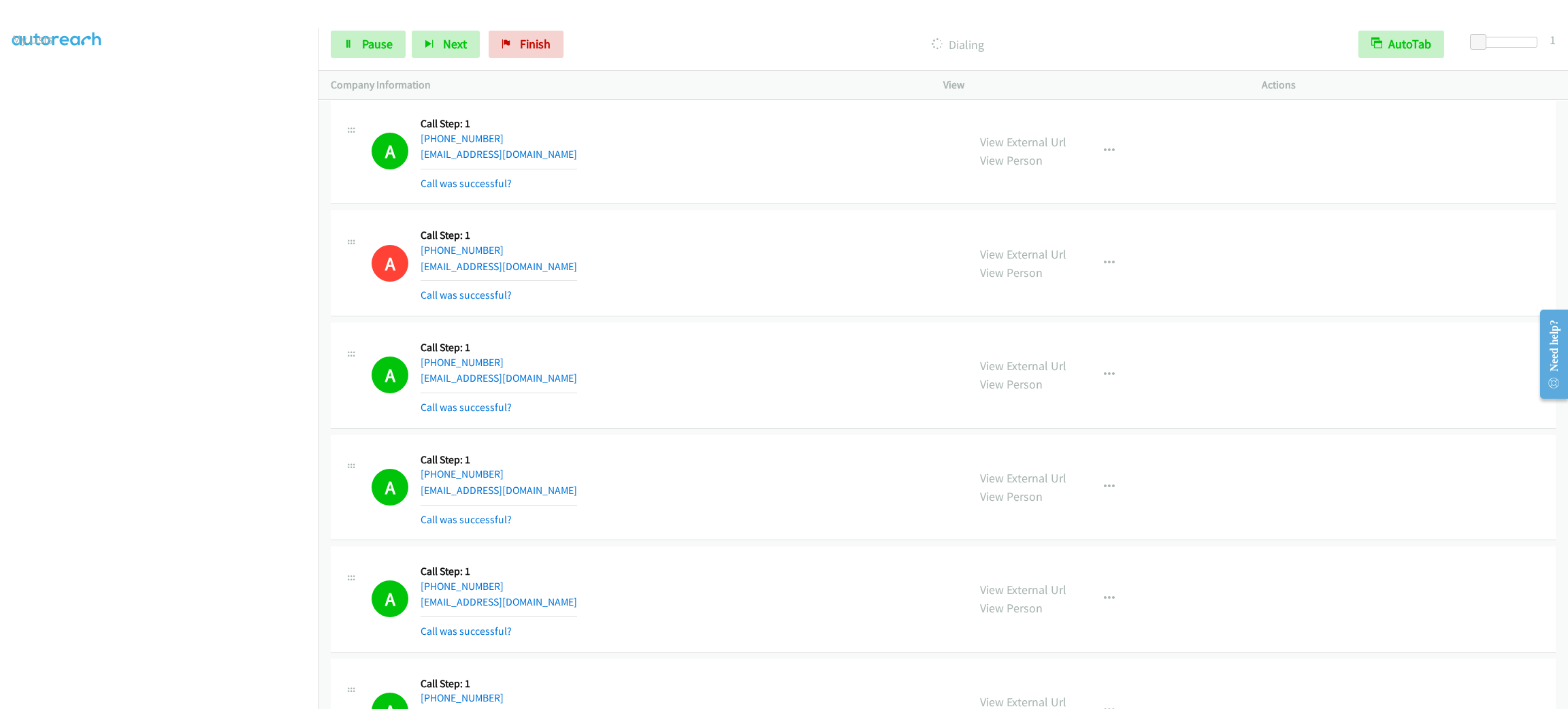
scroll to position [19413, 0]
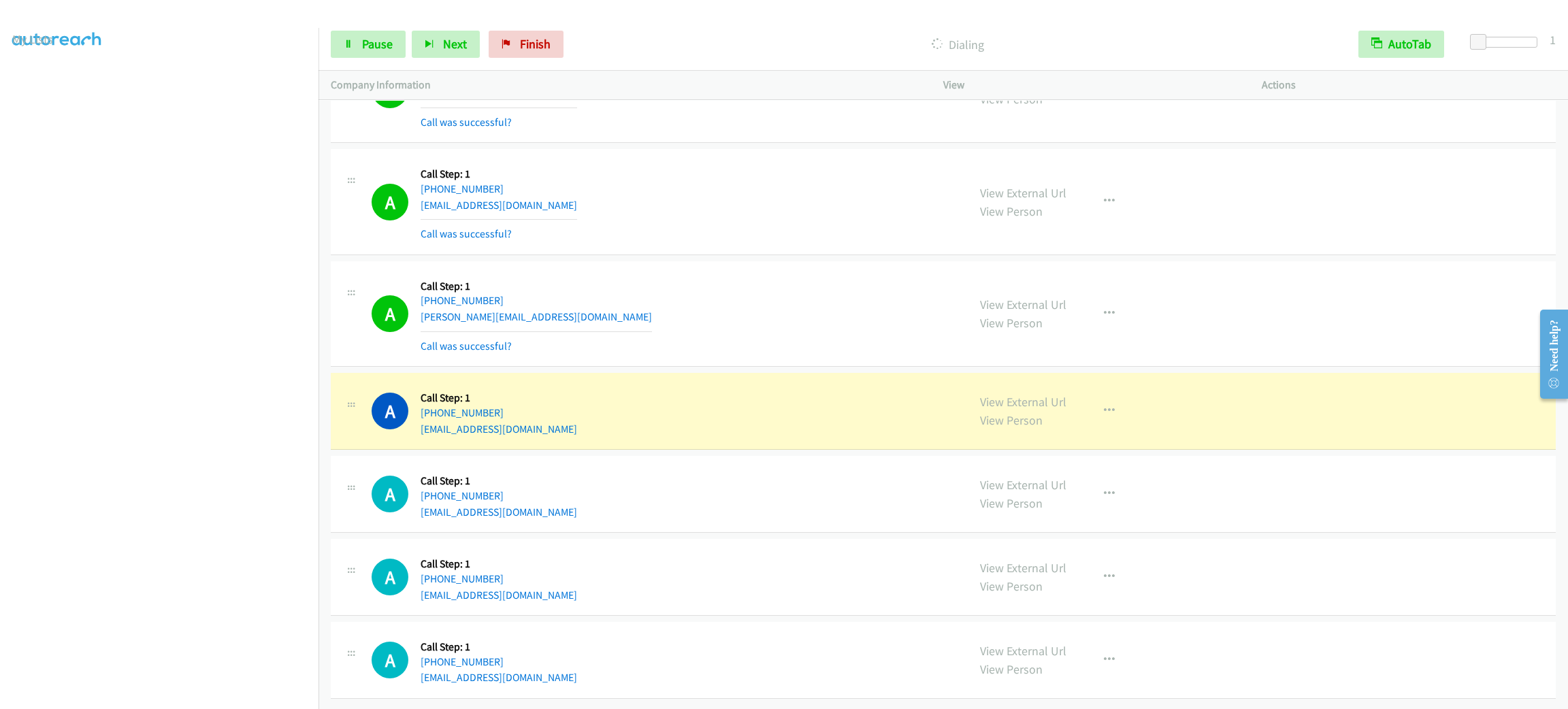
drag, startPoint x: 750, startPoint y: 147, endPoint x: 784, endPoint y: 573, distance: 427.4
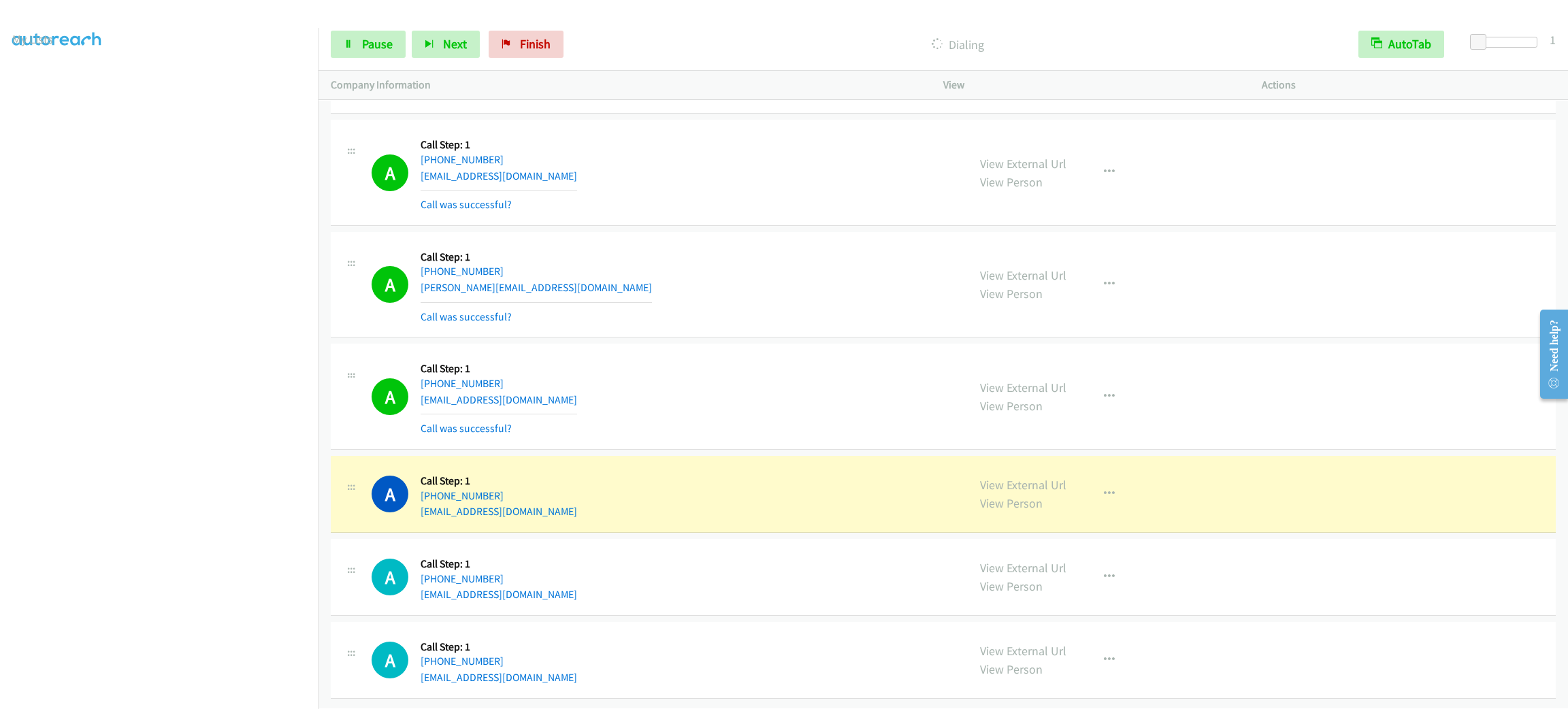
click at [377, 27] on div "Start Calls Pause Next Finish Dialing AutoTab AutoTab 1" at bounding box center [943, 44] width 1250 height 52
click at [378, 35] on link "Pause" at bounding box center [368, 44] width 75 height 27
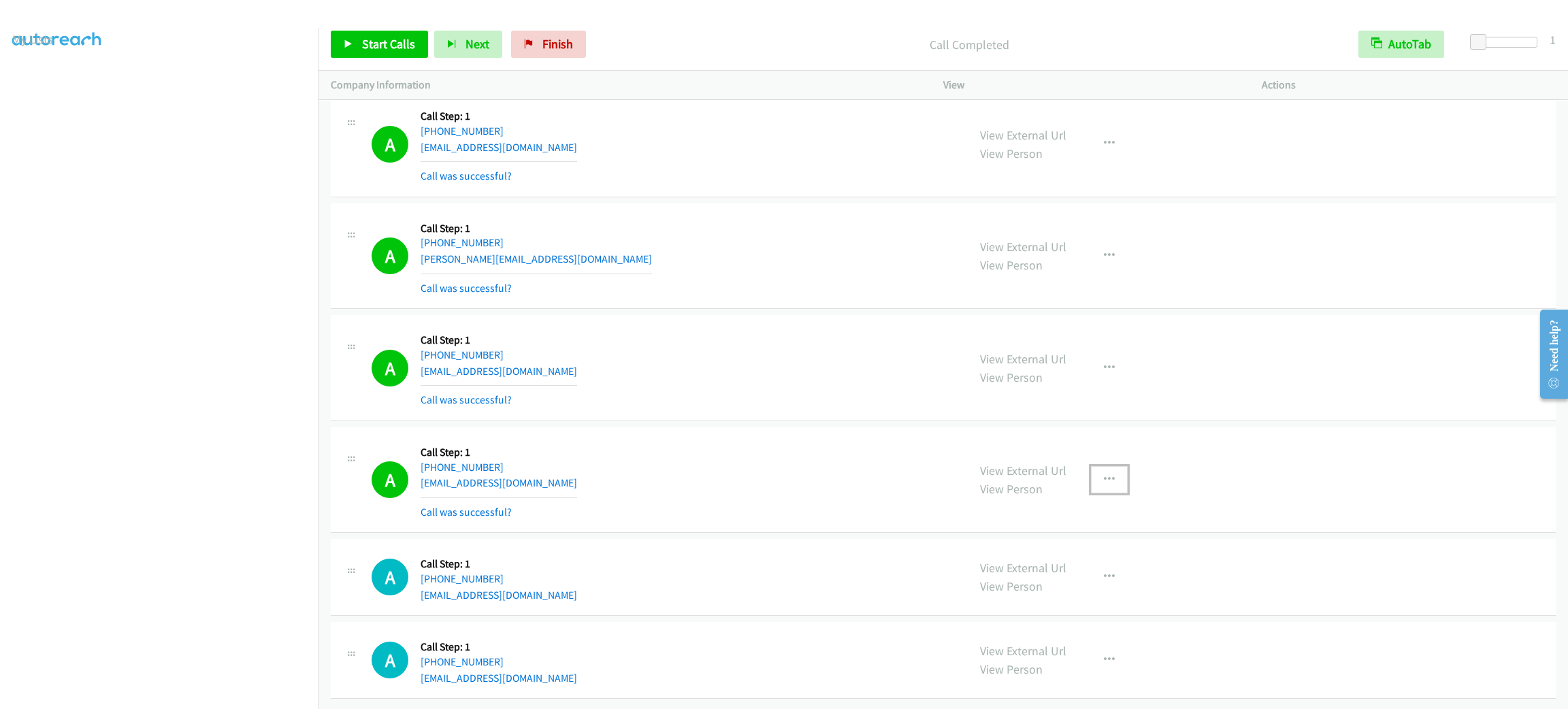
click at [1117, 493] on button "button" at bounding box center [1109, 479] width 37 height 27
click at [1051, 610] on link "Add to do not call list" at bounding box center [1036, 596] width 181 height 27
click at [407, 41] on span "Start Calls" at bounding box center [388, 44] width 53 height 16
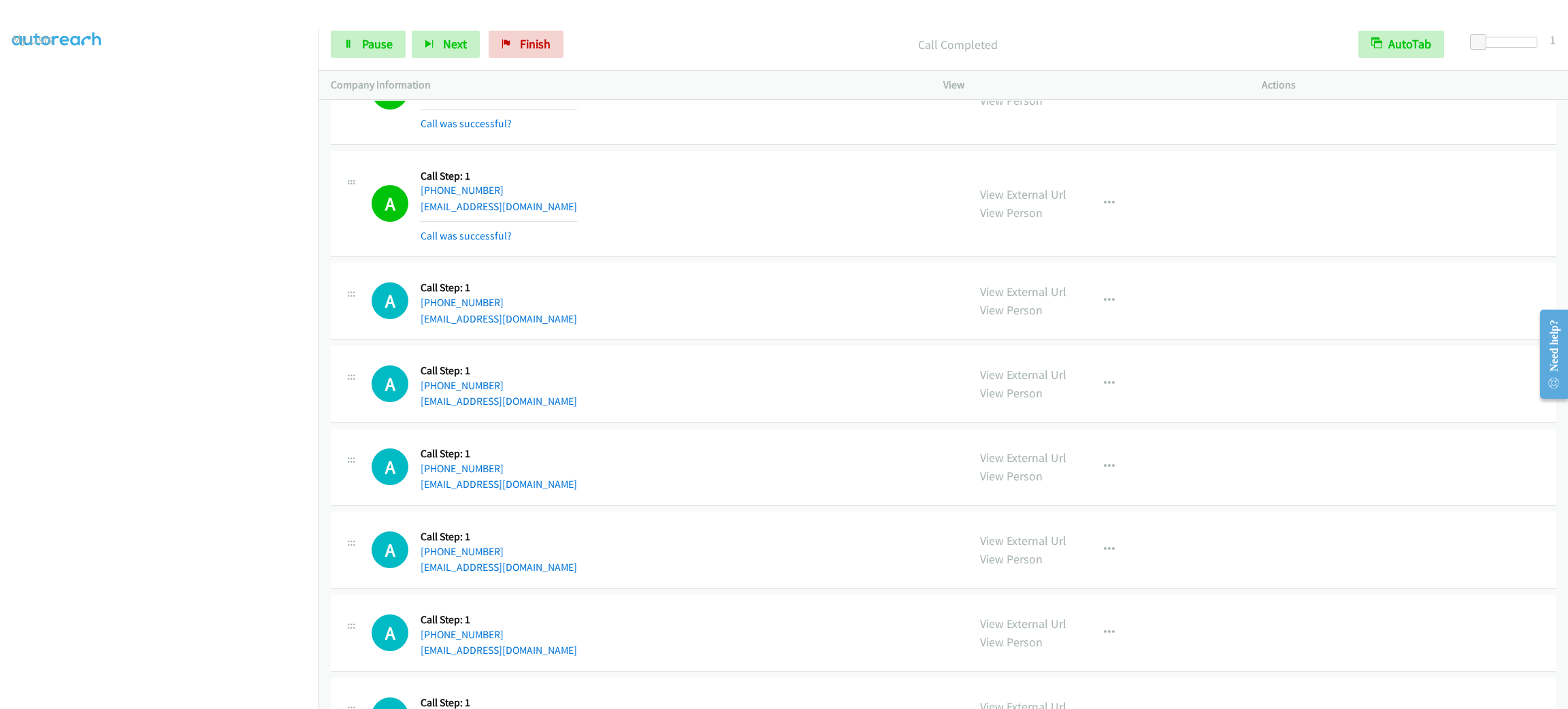
scroll to position [20223, 0]
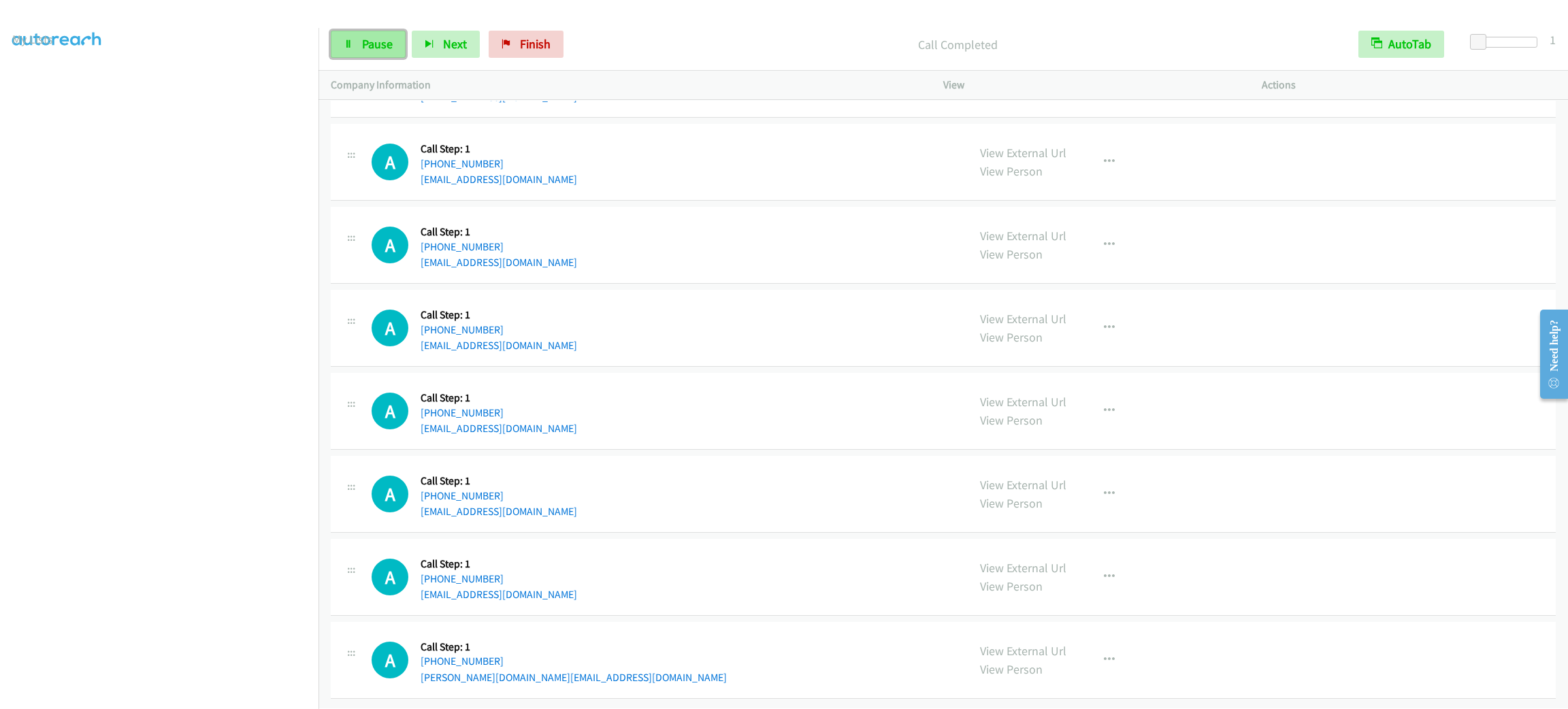
click at [369, 42] on span "Pause" at bounding box center [377, 44] width 30 height 16
click at [369, 42] on span "Start Calls" at bounding box center [388, 44] width 53 height 16
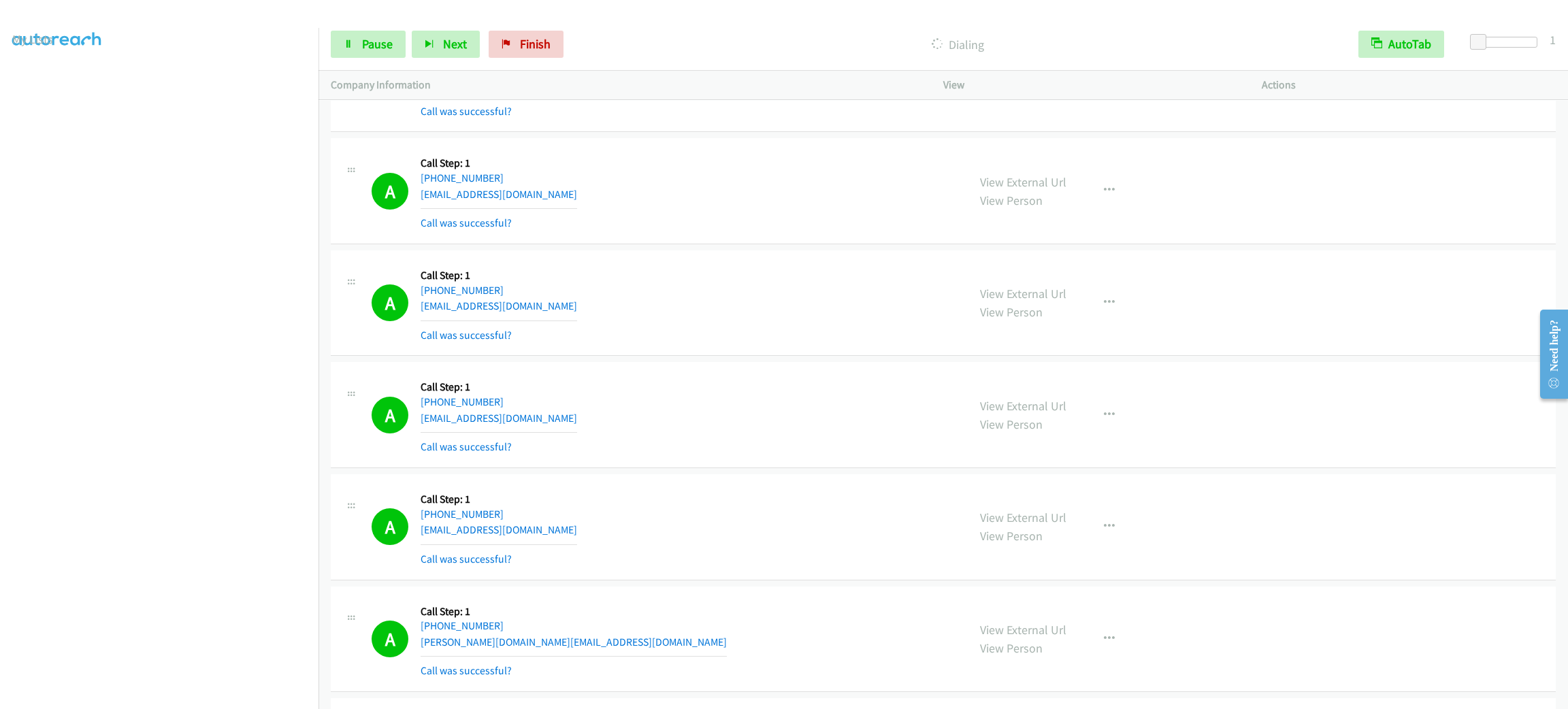
scroll to position [20879, 0]
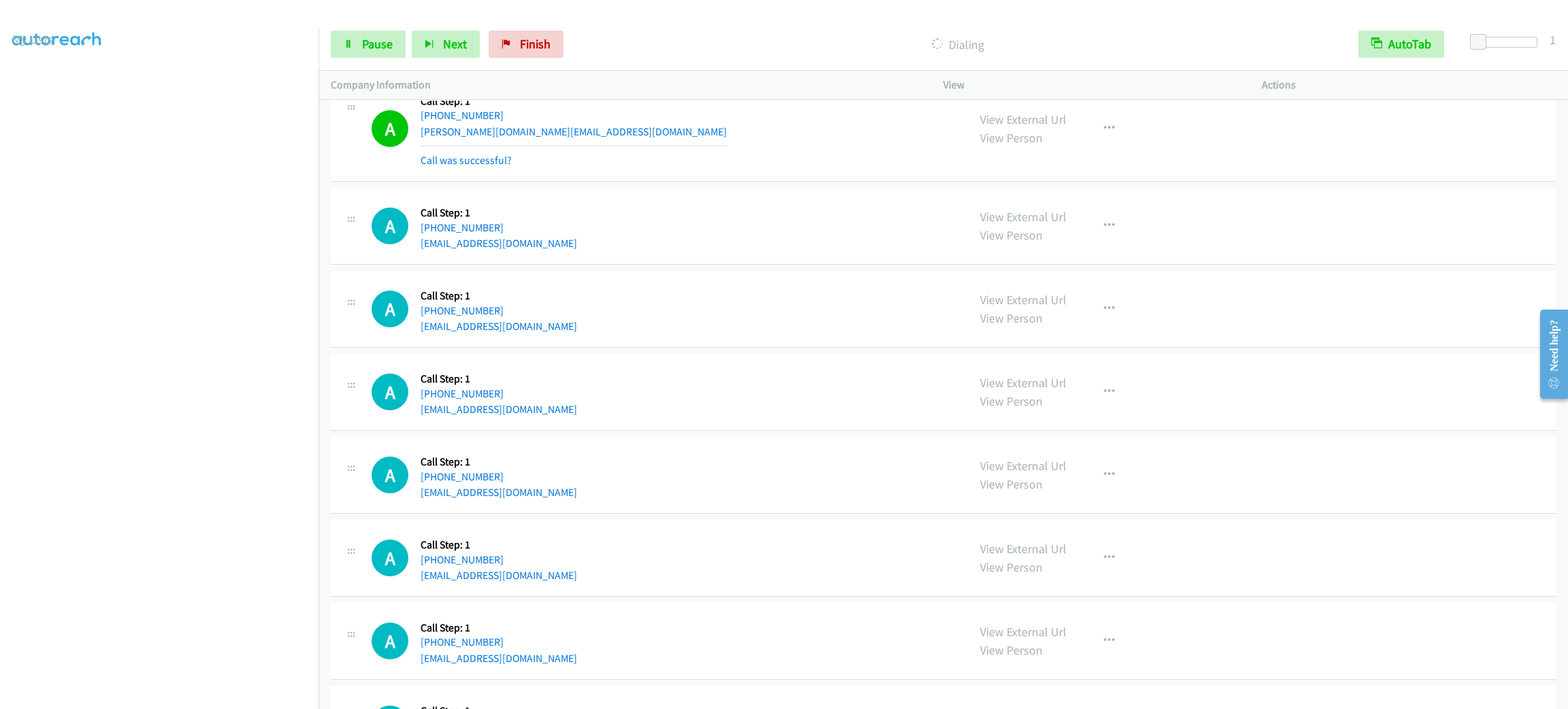
click at [770, 335] on div "A Callback Scheduled Call Step: 1 America/New_York [PHONE_NUMBER] [EMAIL_ADDRES…" at bounding box center [663, 309] width 584 height 52
click at [738, 249] on div "A Callback Scheduled Call Step: 1 America/New_York [PHONE_NUMBER] [EMAIL_ADDRES…" at bounding box center [943, 226] width 1225 height 77
click at [1104, 134] on icon "button" at bounding box center [1109, 129] width 11 height 11
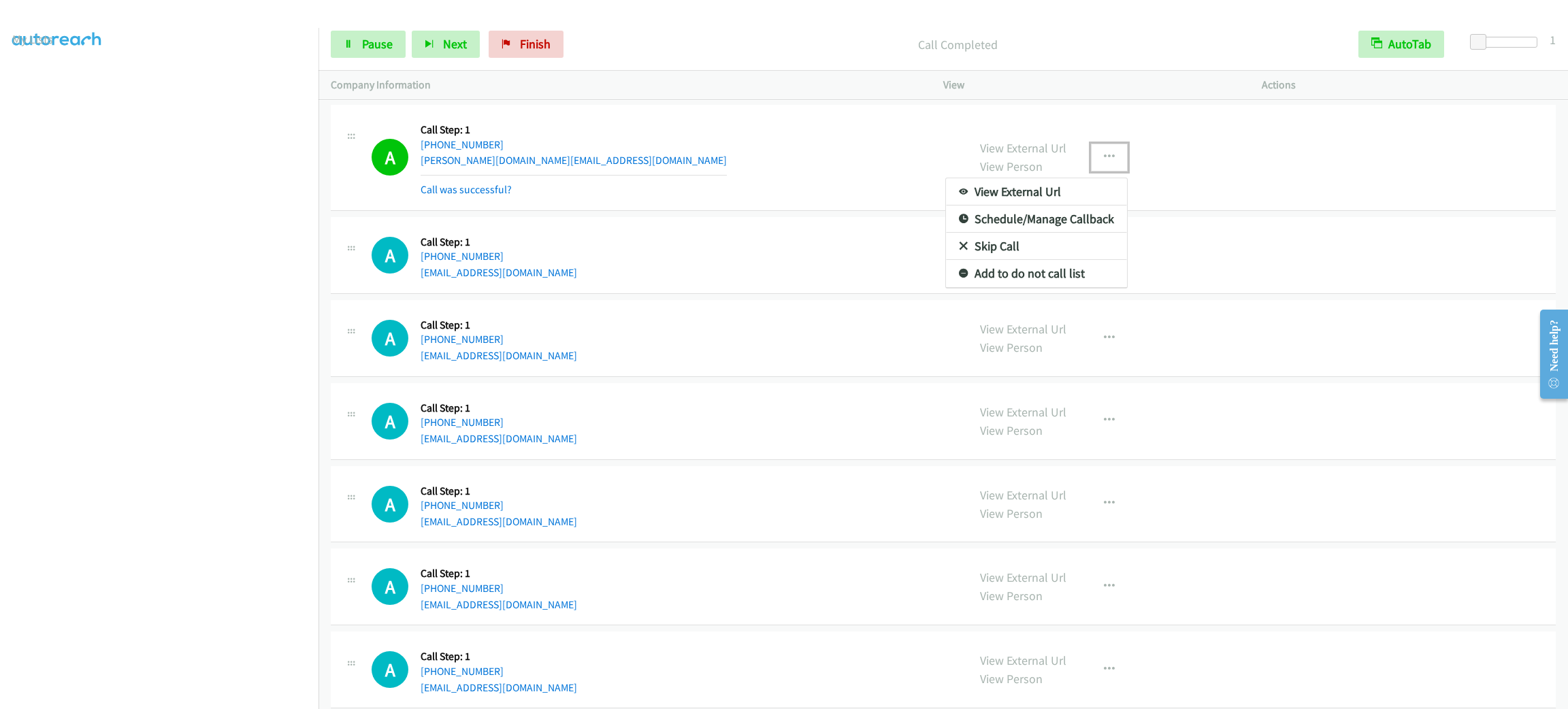
scroll to position [20909, 0]
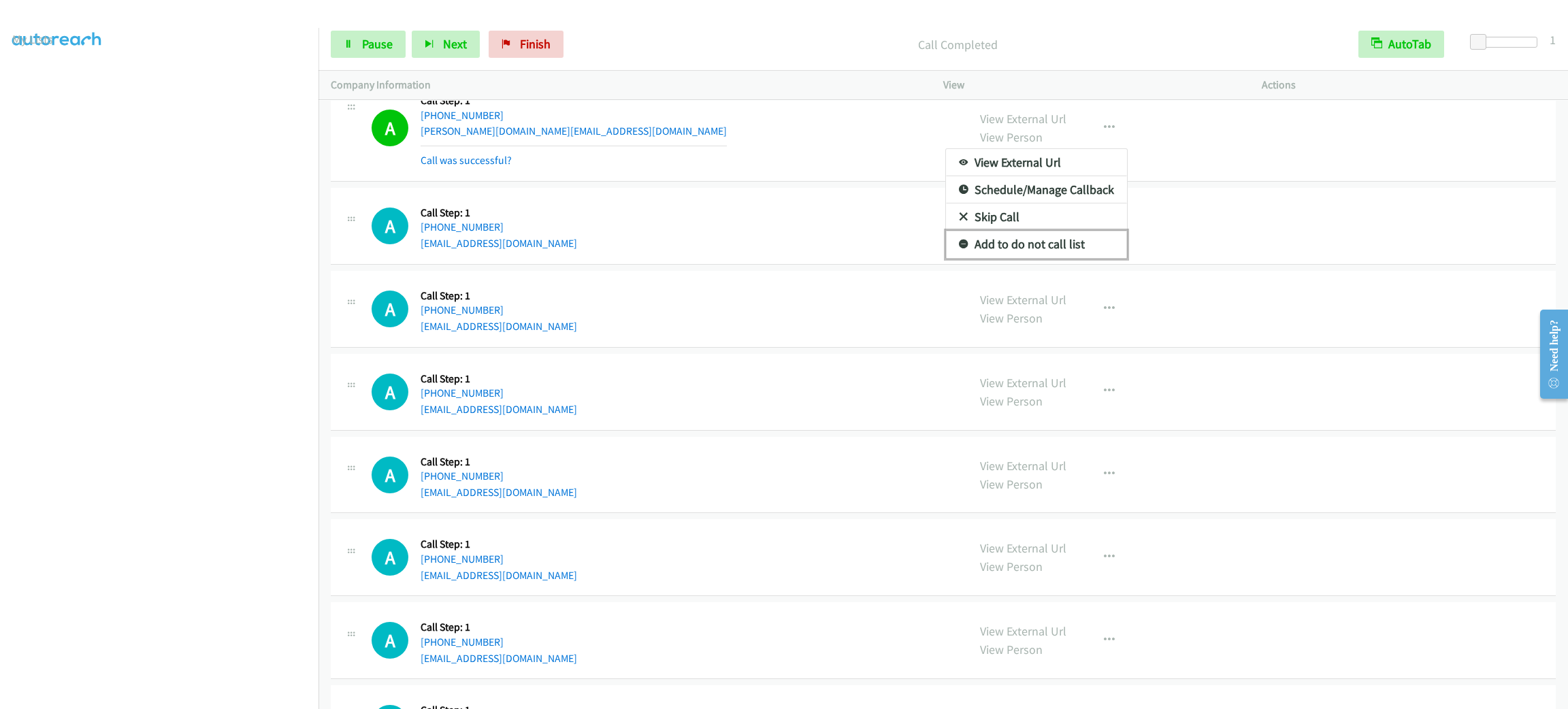
click at [1055, 258] on link "Add to do not call list" at bounding box center [1036, 244] width 181 height 27
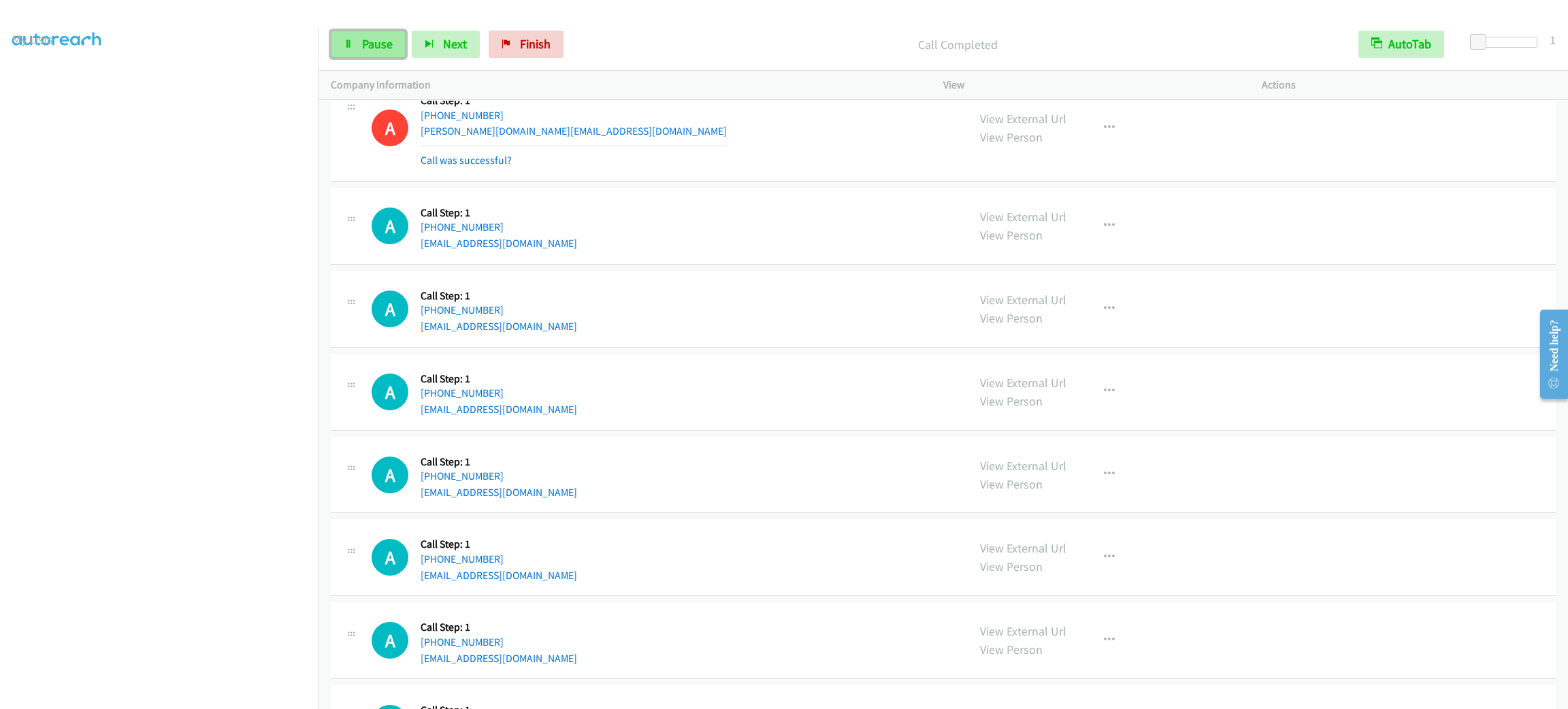
click at [377, 36] on span "Pause" at bounding box center [377, 44] width 30 height 16
click at [377, 63] on div "Start Calls Pause Next Finish Paused AutoTab AutoTab 1" at bounding box center [943, 44] width 1250 height 52
click at [383, 21] on div "Start Calls Pause Next Finish Paused AutoTab AutoTab 1" at bounding box center [943, 44] width 1250 height 52
click at [383, 24] on div "Start Calls Pause Next Finish Paused AutoTab AutoTab 1" at bounding box center [943, 44] width 1250 height 52
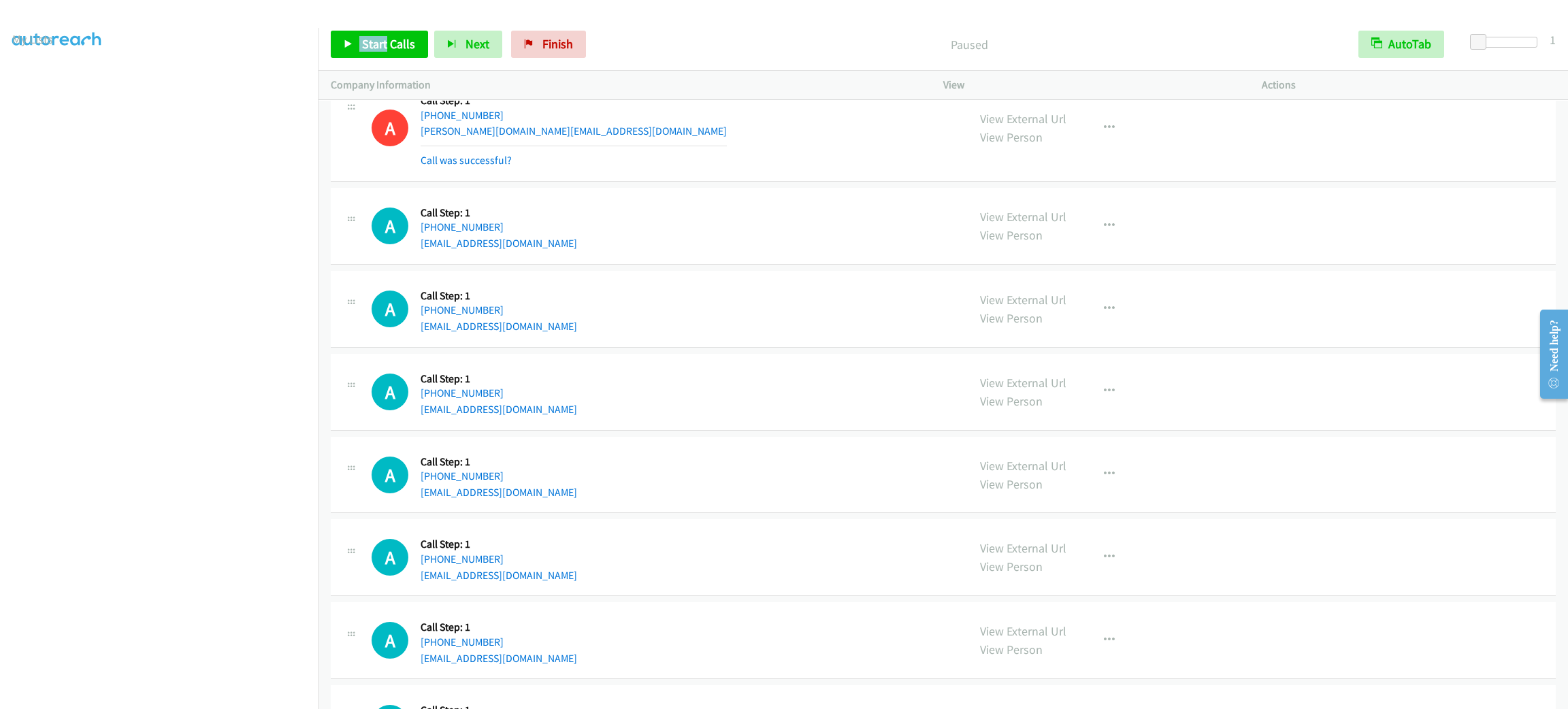
click at [383, 31] on div "Start Calls Pause Next Finish" at bounding box center [462, 44] width 261 height 27
click at [383, 31] on link "Start Calls" at bounding box center [380, 44] width 97 height 27
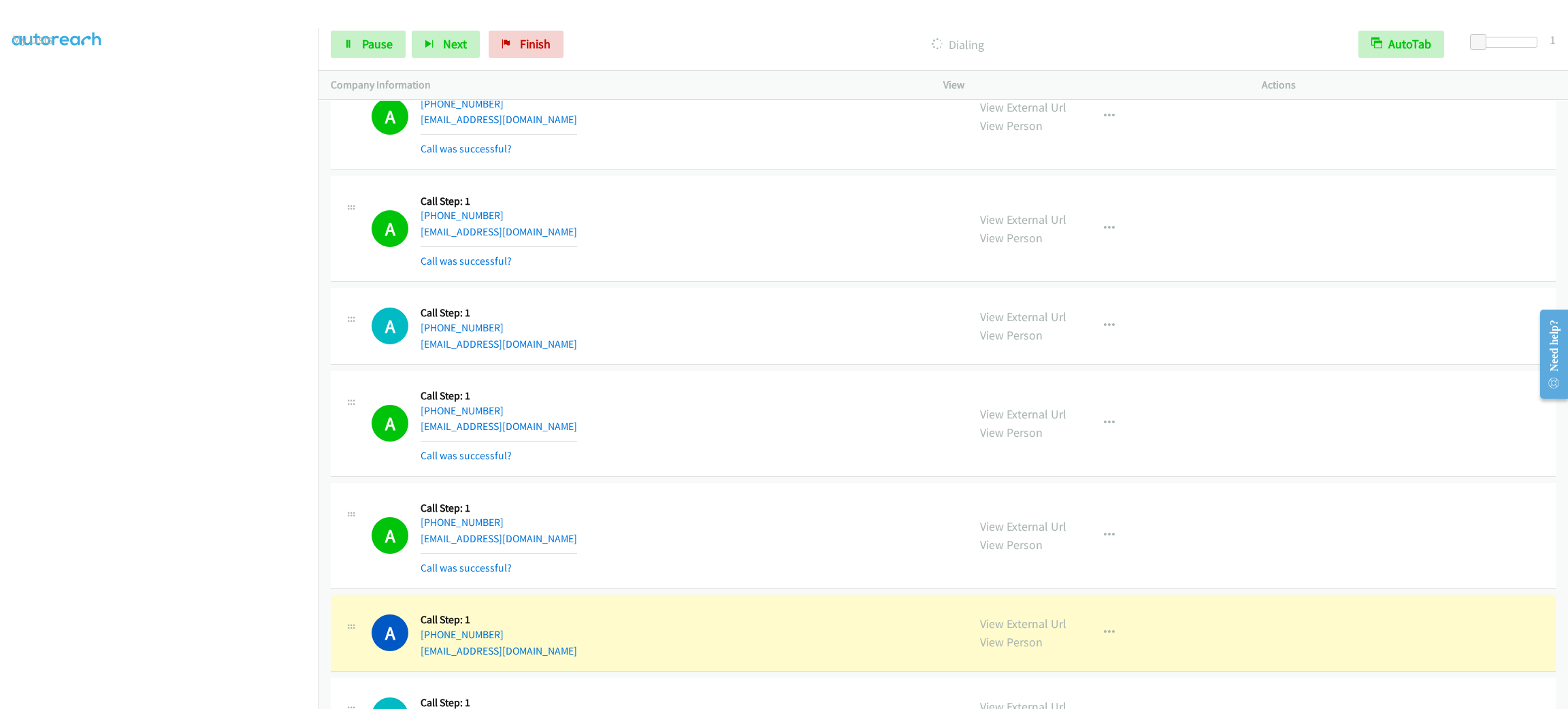
scroll to position [22077, 0]
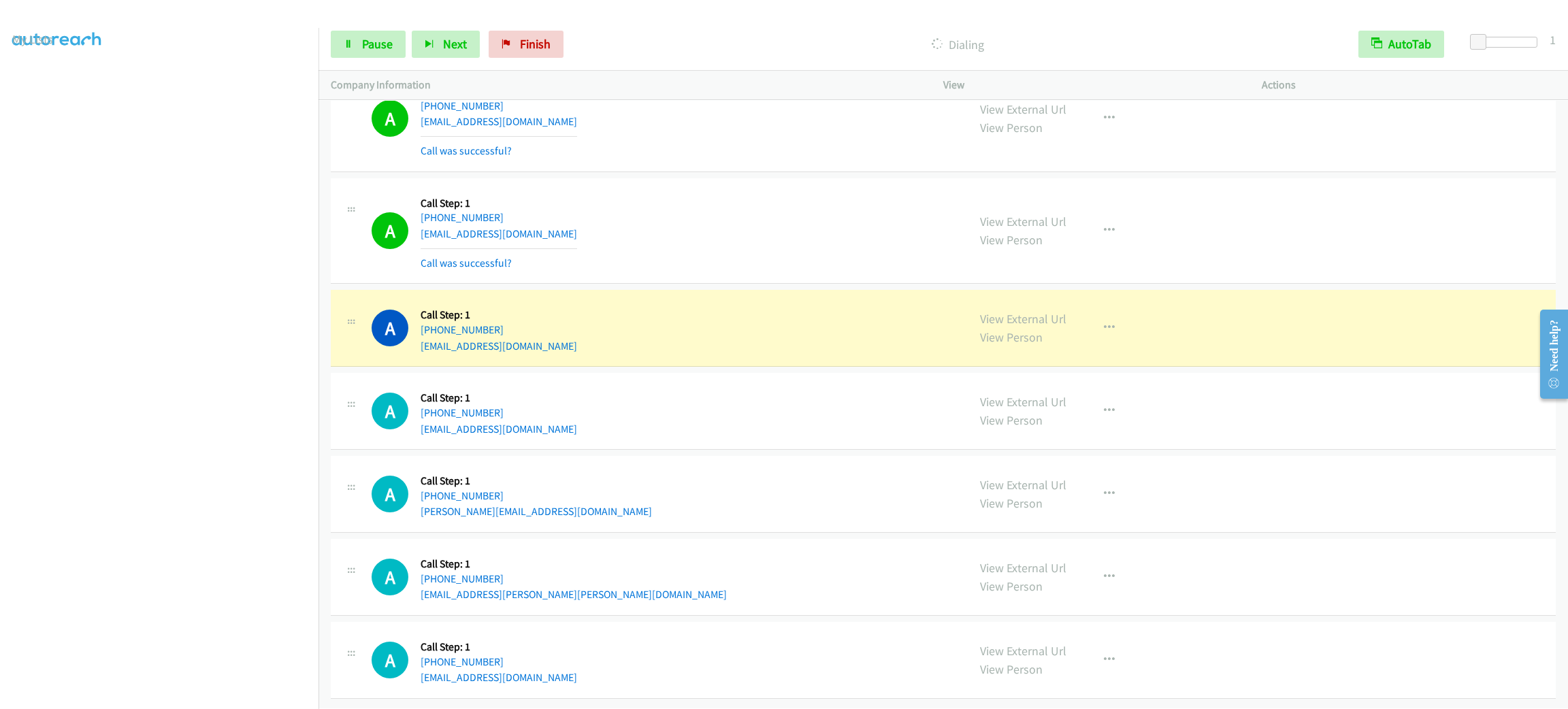
click at [709, 428] on div "A Callback Scheduled Call Step: 1 [GEOGRAPHIC_DATA]/[GEOGRAPHIC_DATA] [PHONE_NU…" at bounding box center [943, 411] width 1225 height 77
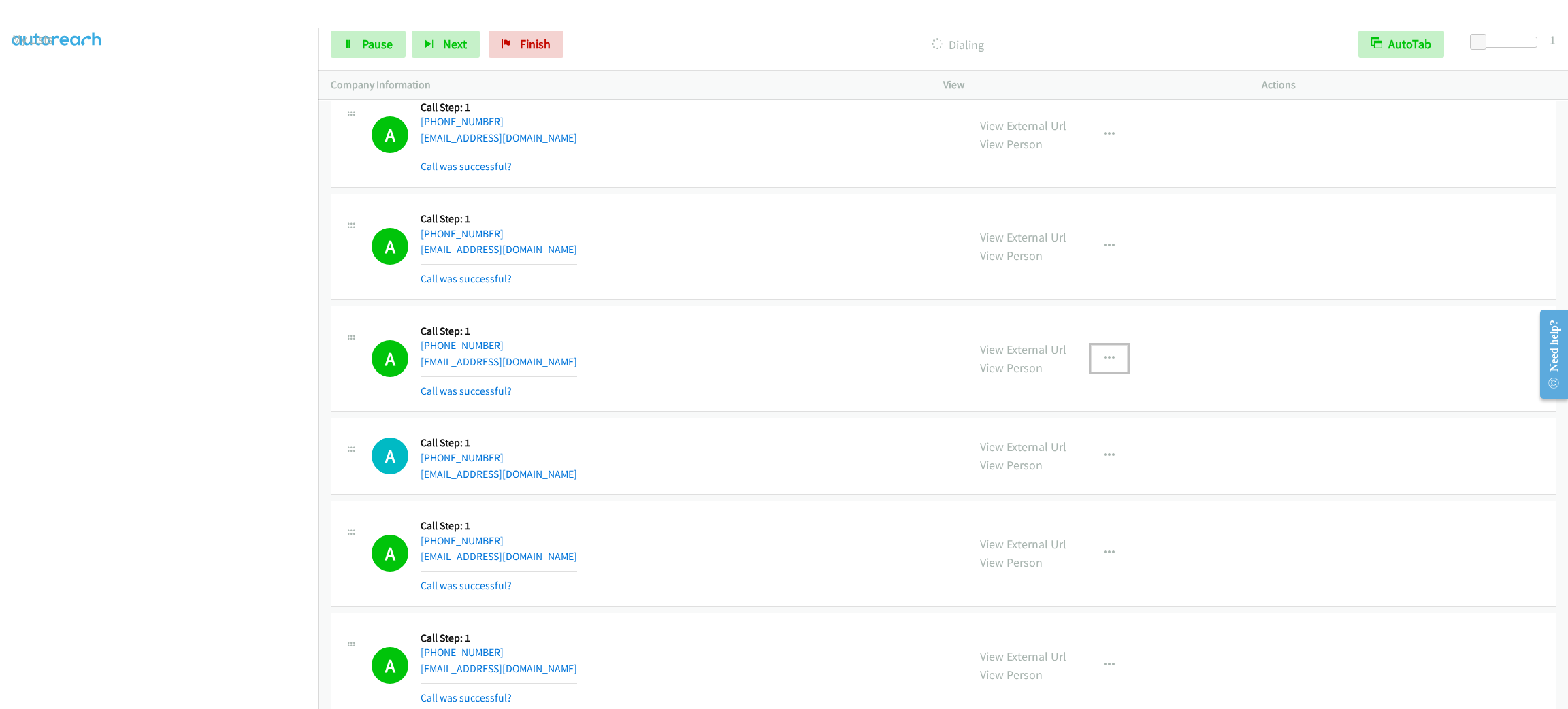
click at [1095, 372] on button "button" at bounding box center [1109, 358] width 37 height 27
click at [1081, 489] on link "Add to do not call list" at bounding box center [1036, 475] width 181 height 27
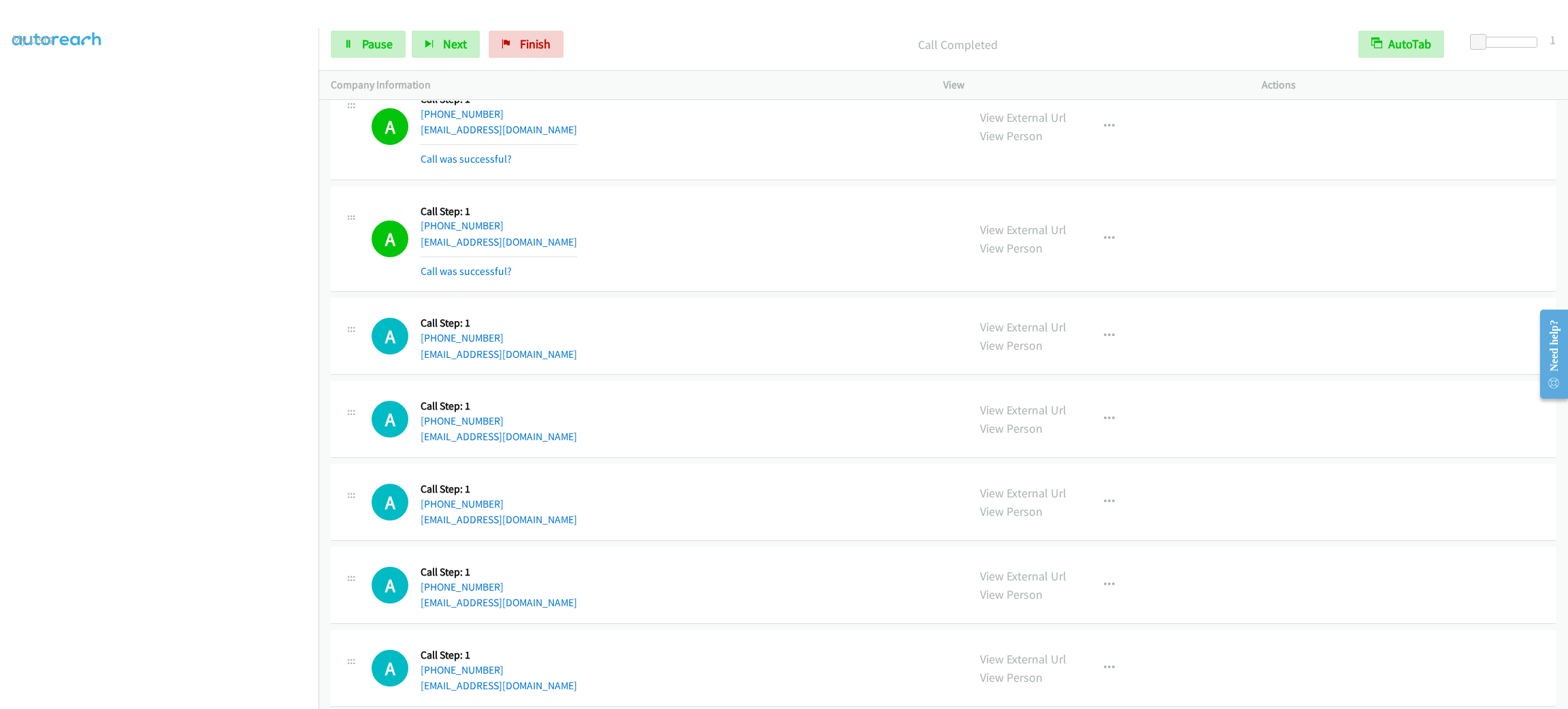
scroll to position [23816, 0]
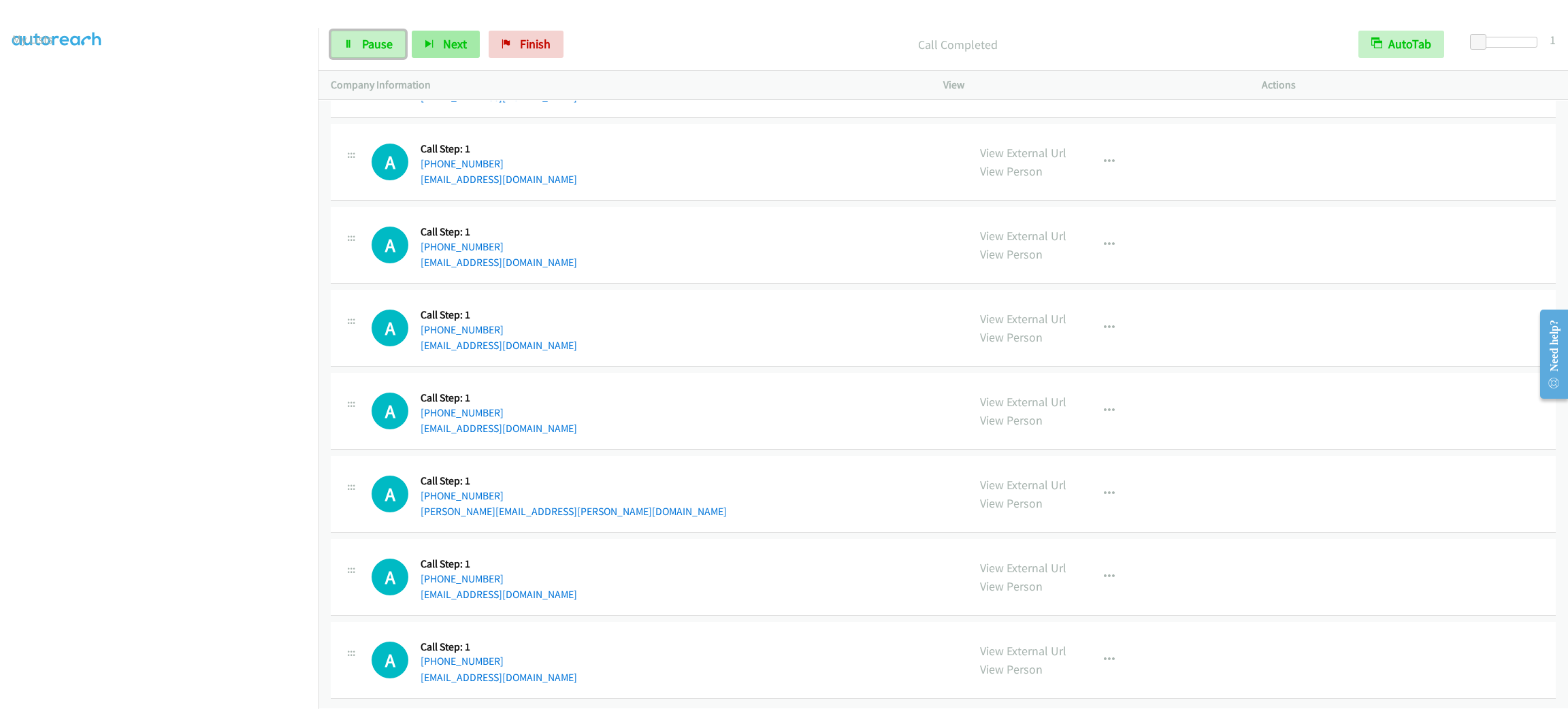
drag, startPoint x: 377, startPoint y: 44, endPoint x: 444, endPoint y: 44, distance: 67.0
click at [375, 44] on span "Pause" at bounding box center [377, 44] width 30 height 16
